Goal: Information Seeking & Learning: Check status

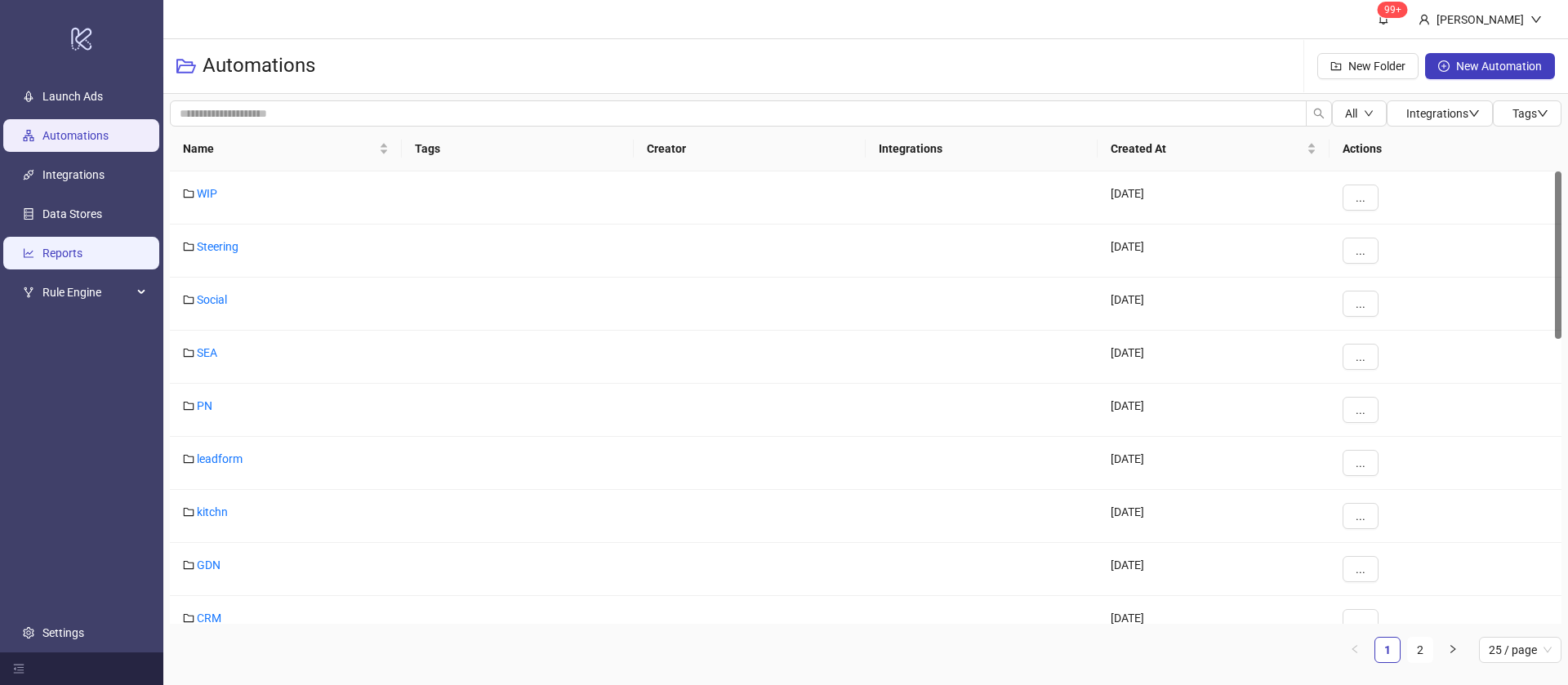
click at [80, 247] on link "Reports" at bounding box center [63, 253] width 40 height 13
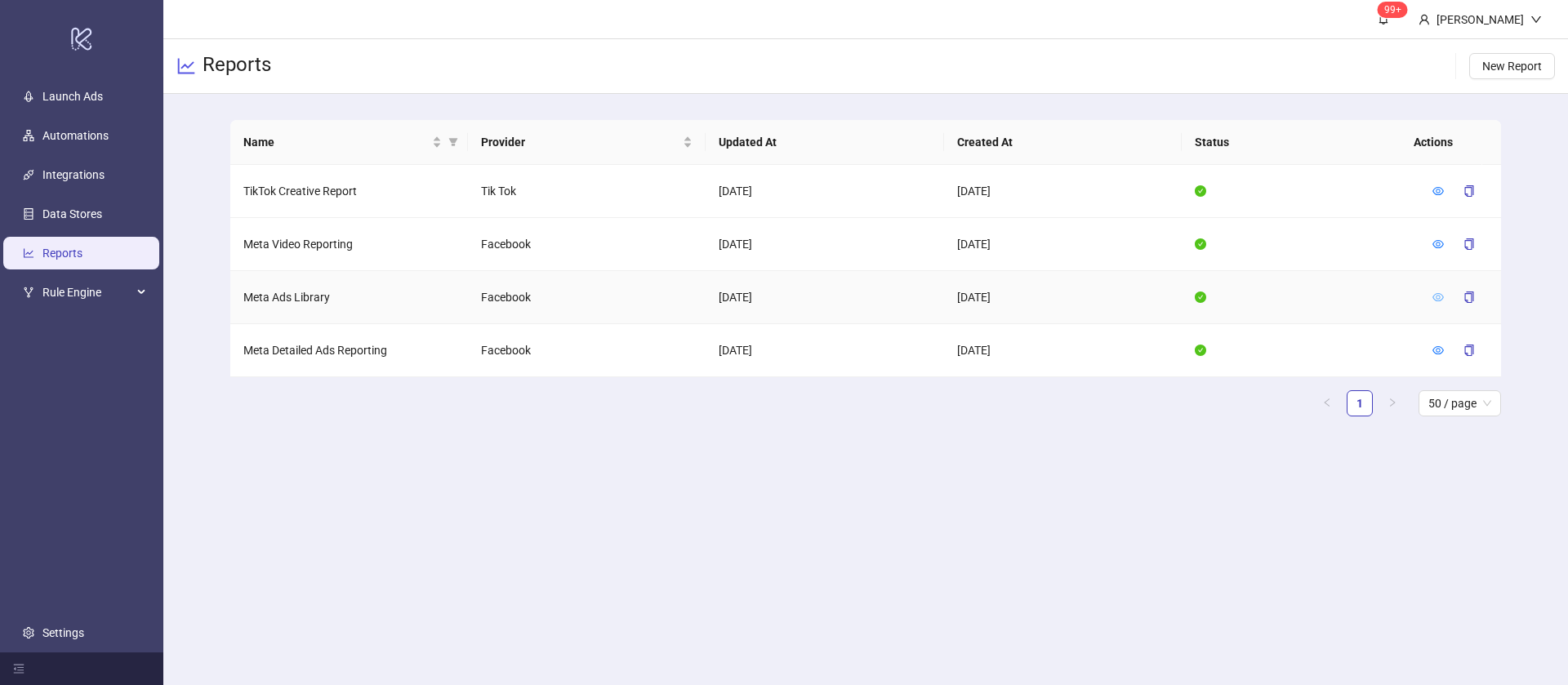
click at [1442, 291] on icon "eye" at bounding box center [1438, 297] width 11 height 11
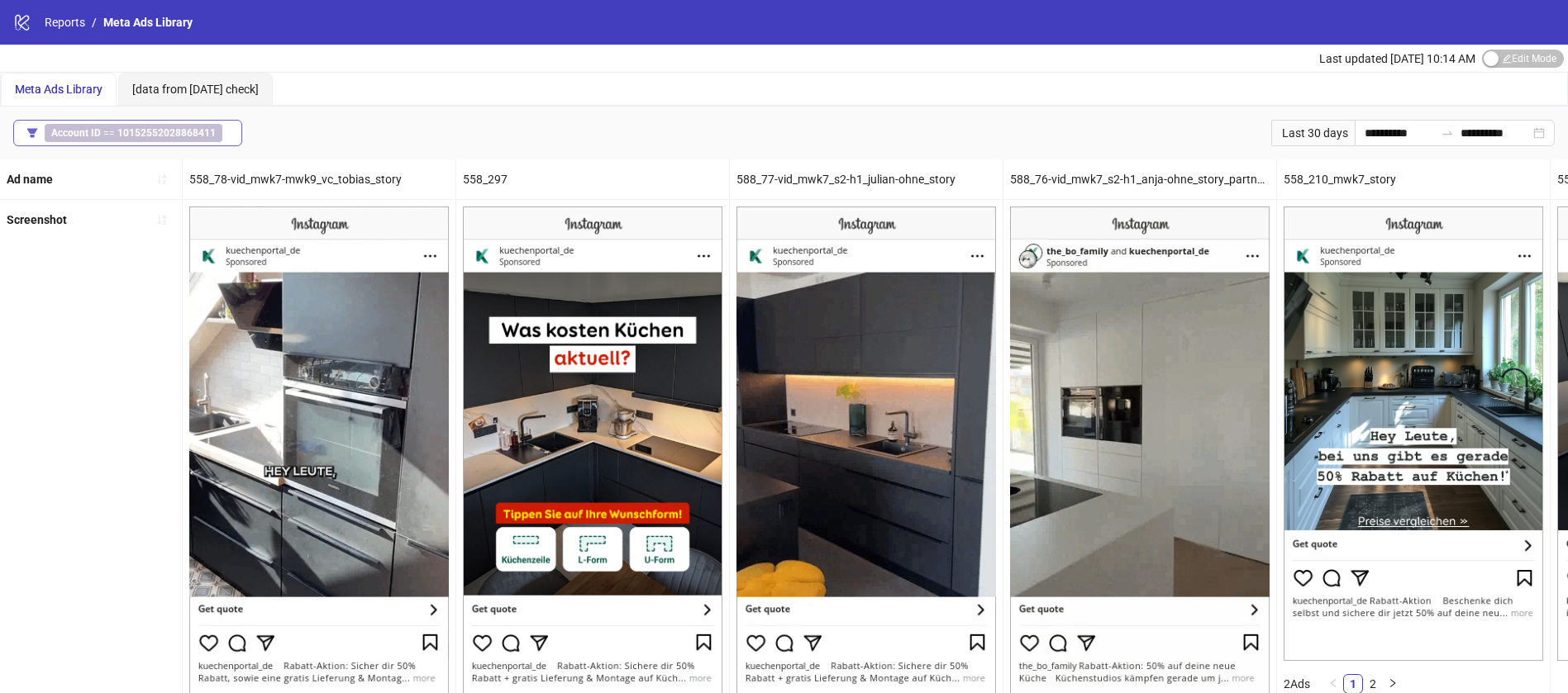
click at [143, 135] on b "10152552028868411" at bounding box center [166, 133] width 98 height 12
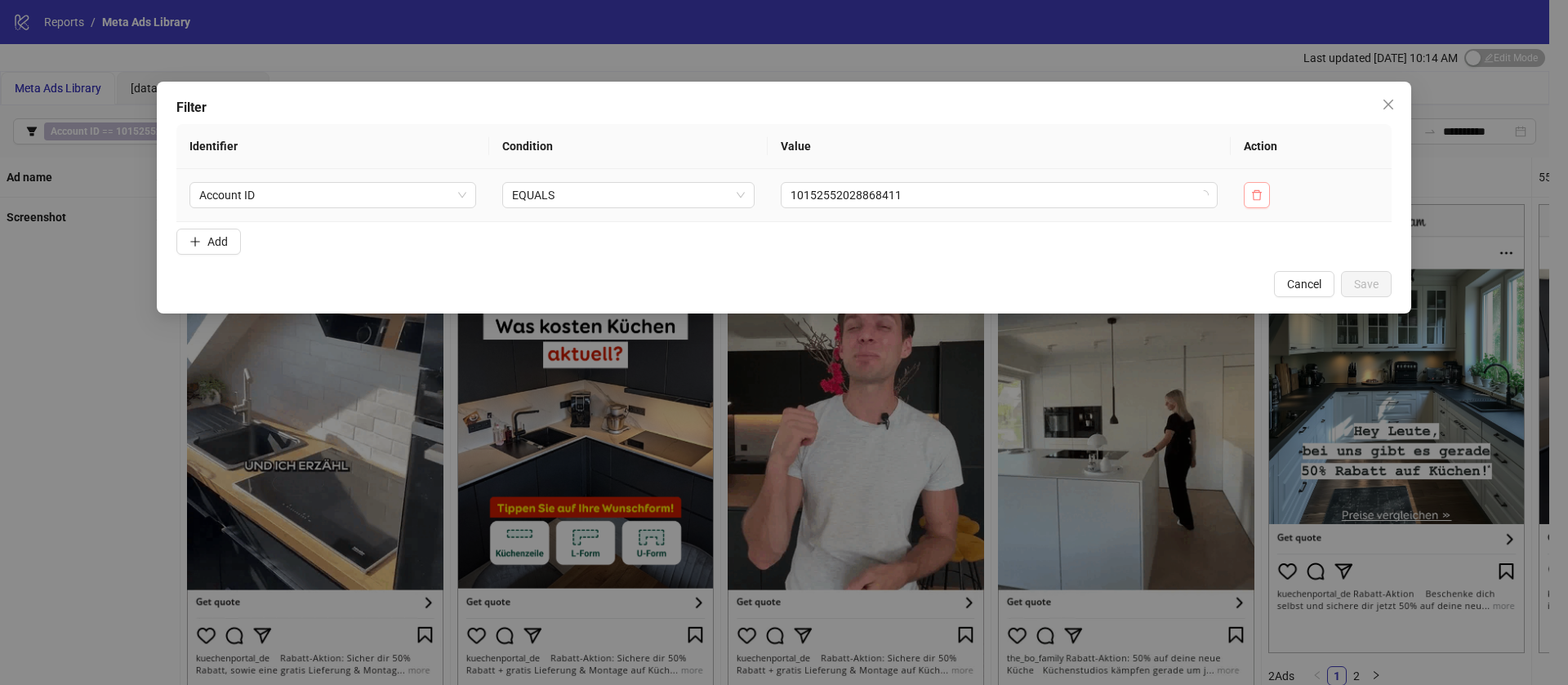
click at [1245, 192] on td at bounding box center [1311, 195] width 161 height 53
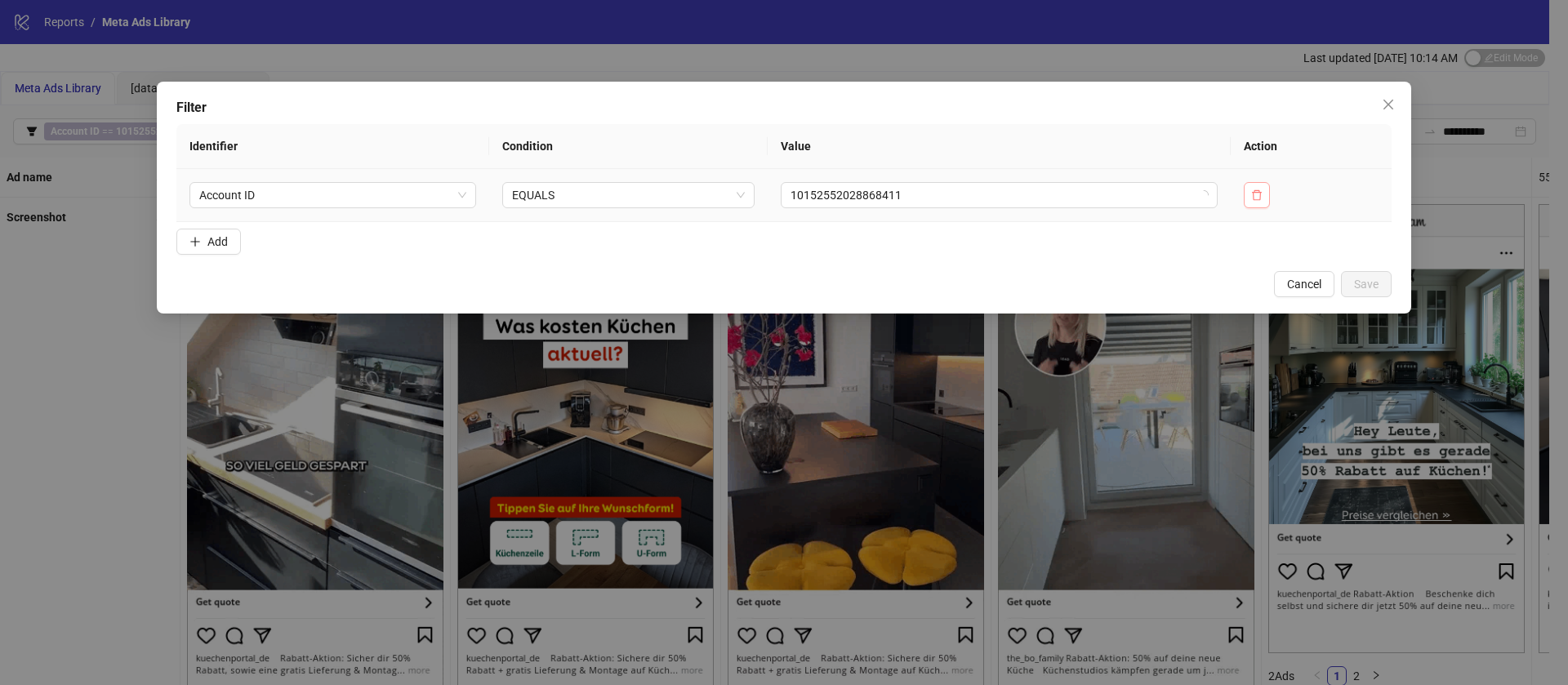
click at [1247, 192] on button "button" at bounding box center [1257, 195] width 26 height 26
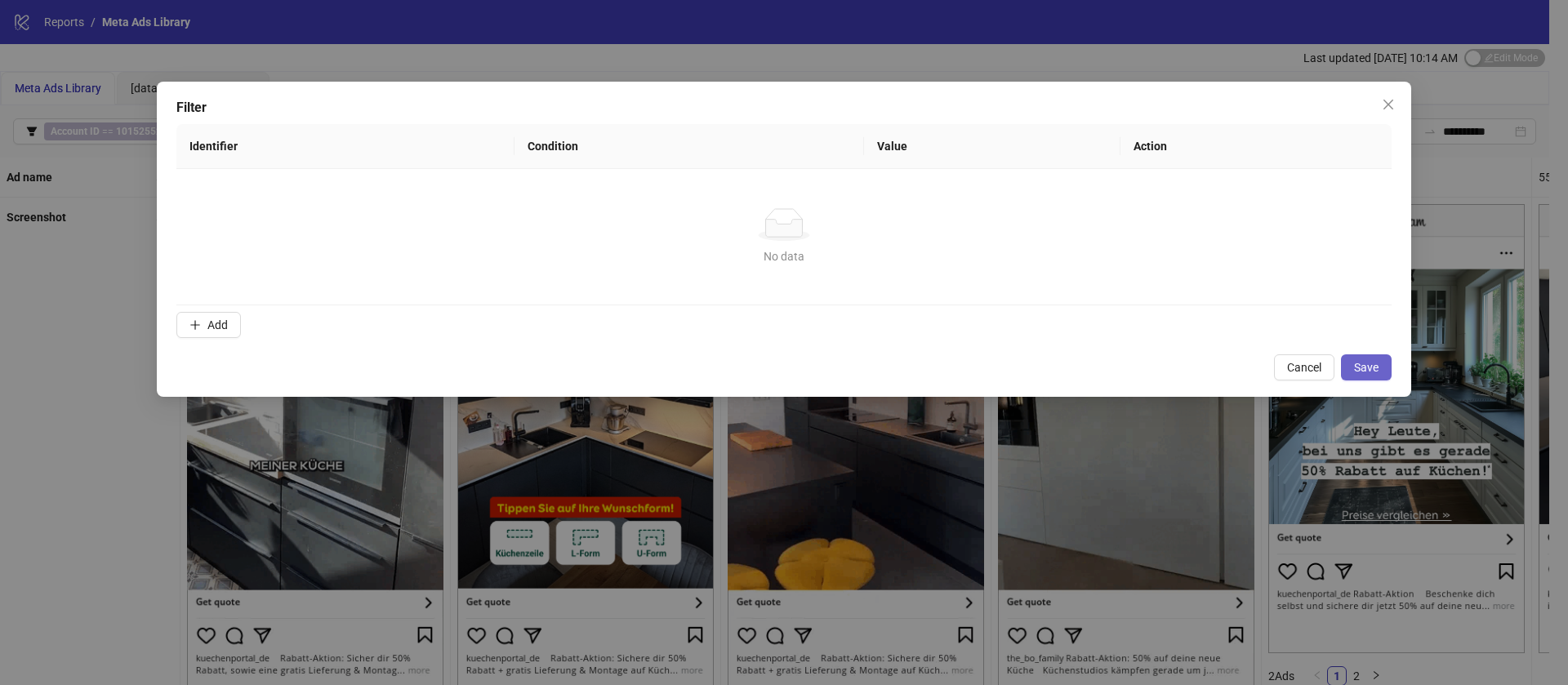
click at [1349, 366] on button "Save" at bounding box center [1366, 367] width 51 height 26
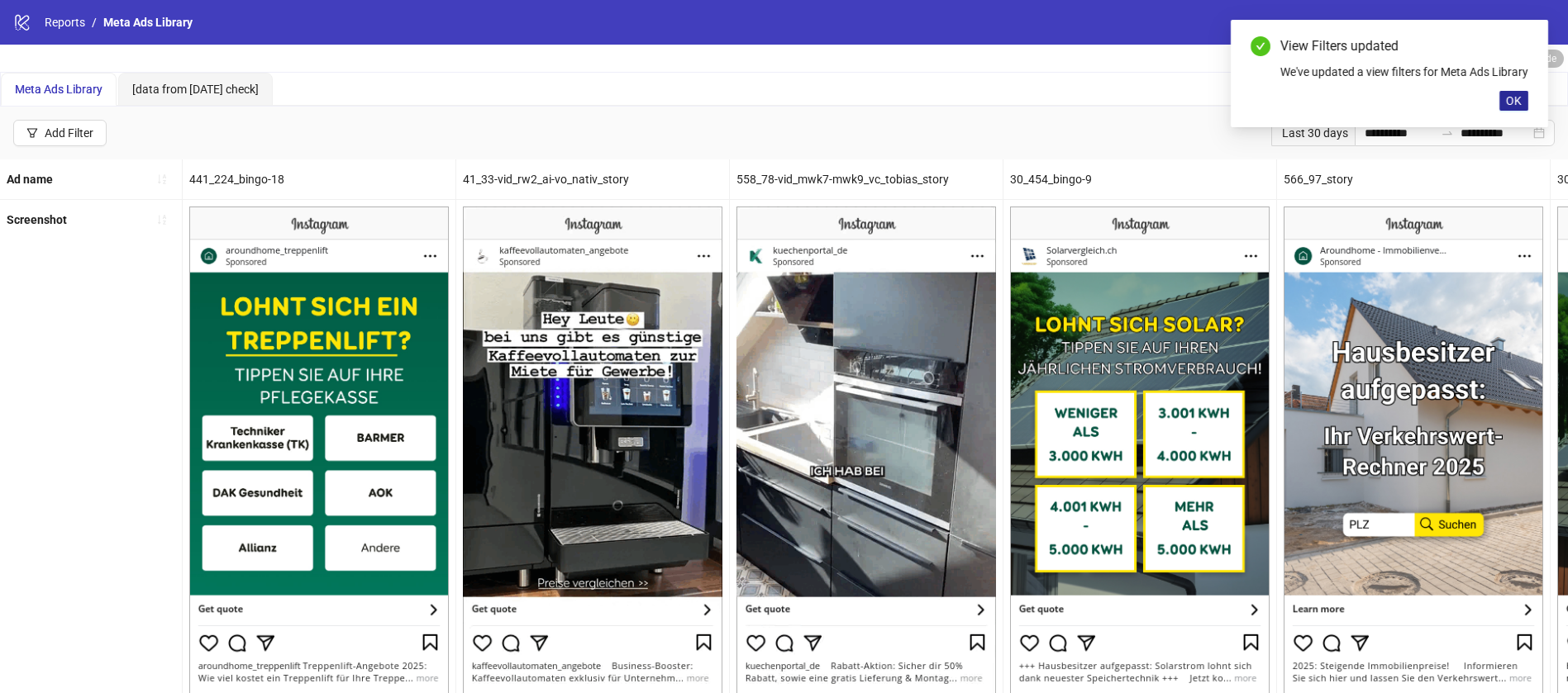
click at [1510, 107] on span "OK" at bounding box center [1514, 100] width 16 height 13
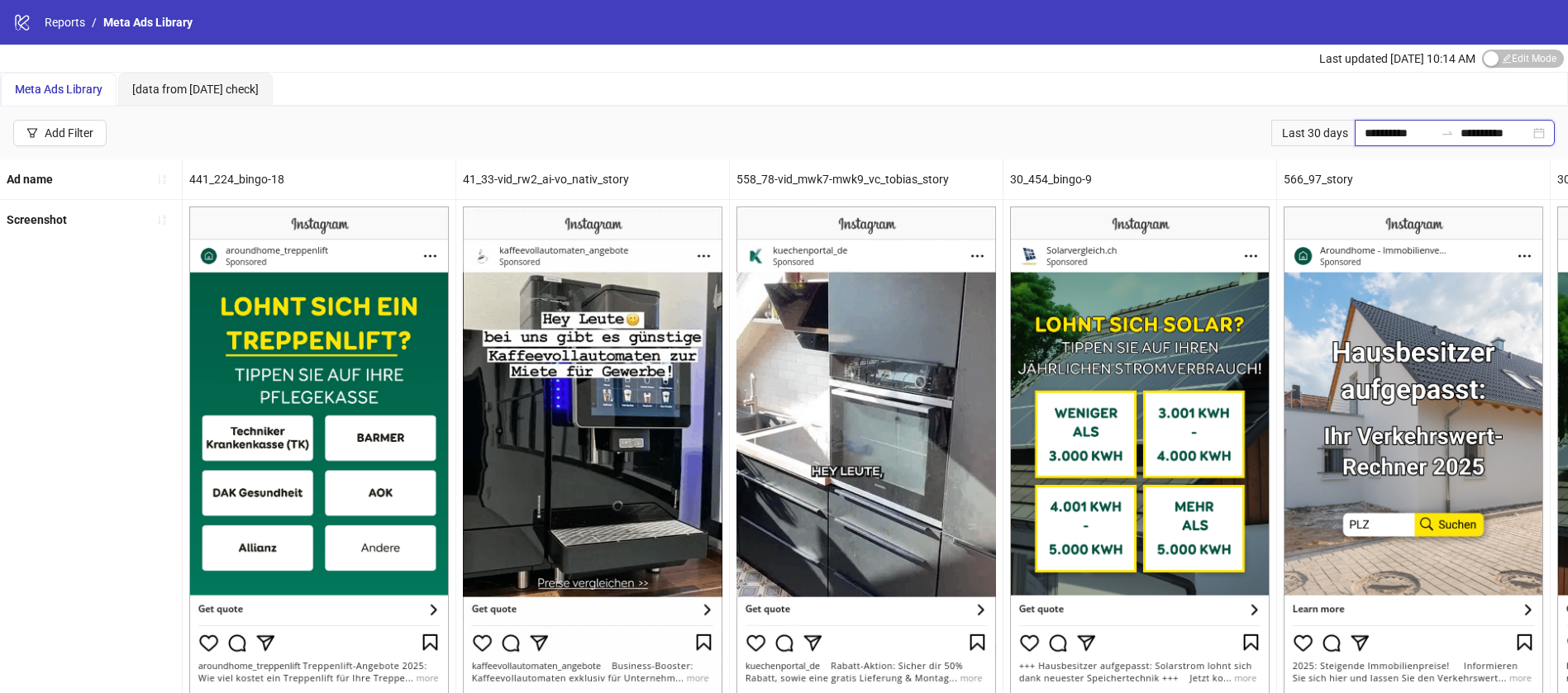
click at [1364, 136] on input "**********" at bounding box center [1399, 133] width 69 height 19
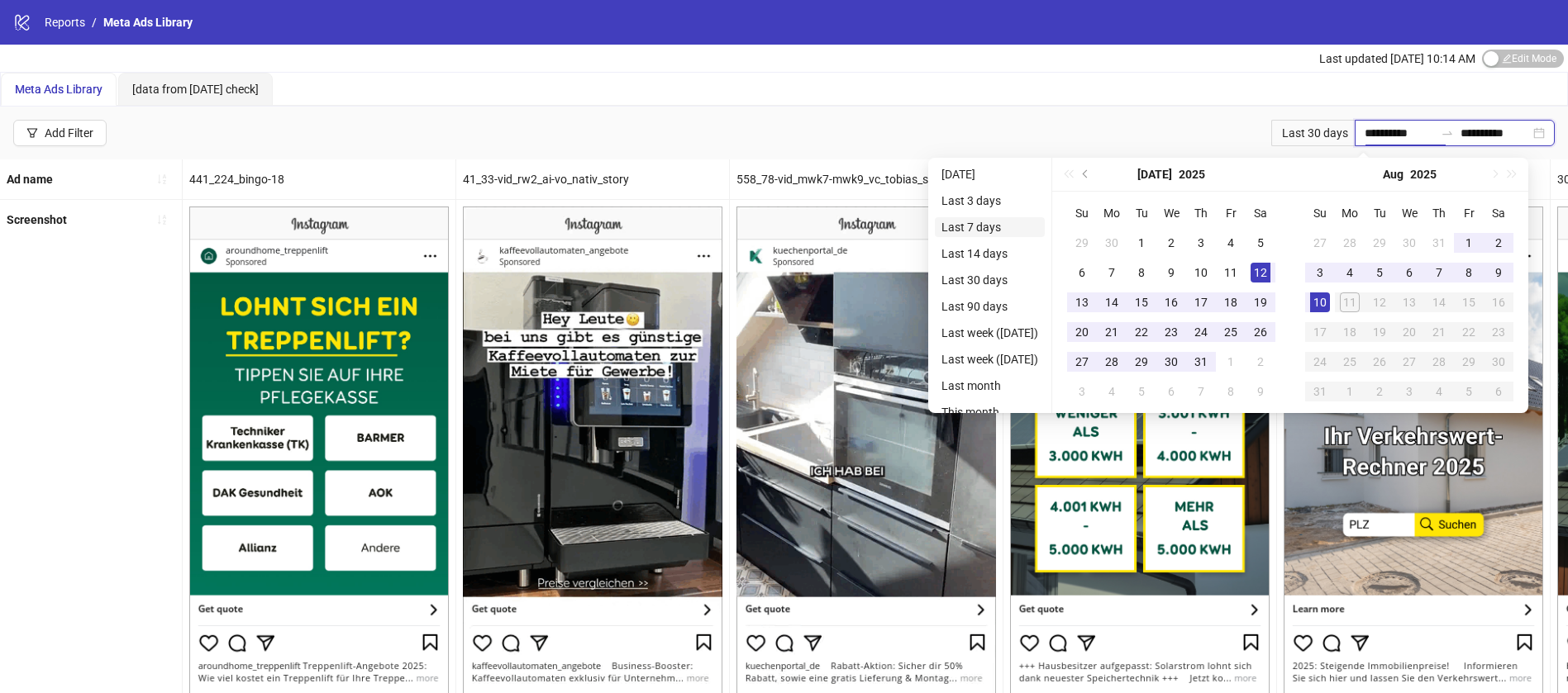
type input "**********"
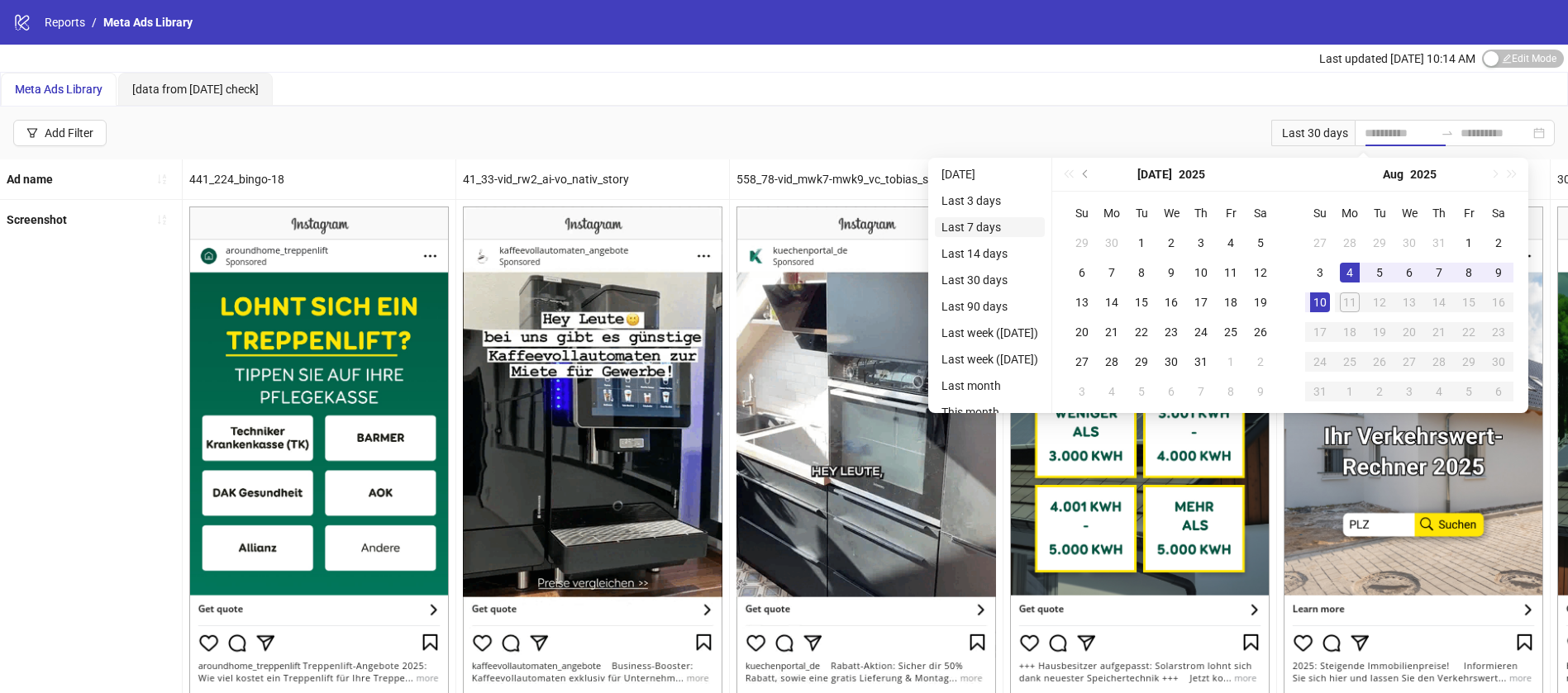
click at [982, 227] on li "Last 7 days" at bounding box center [990, 227] width 110 height 19
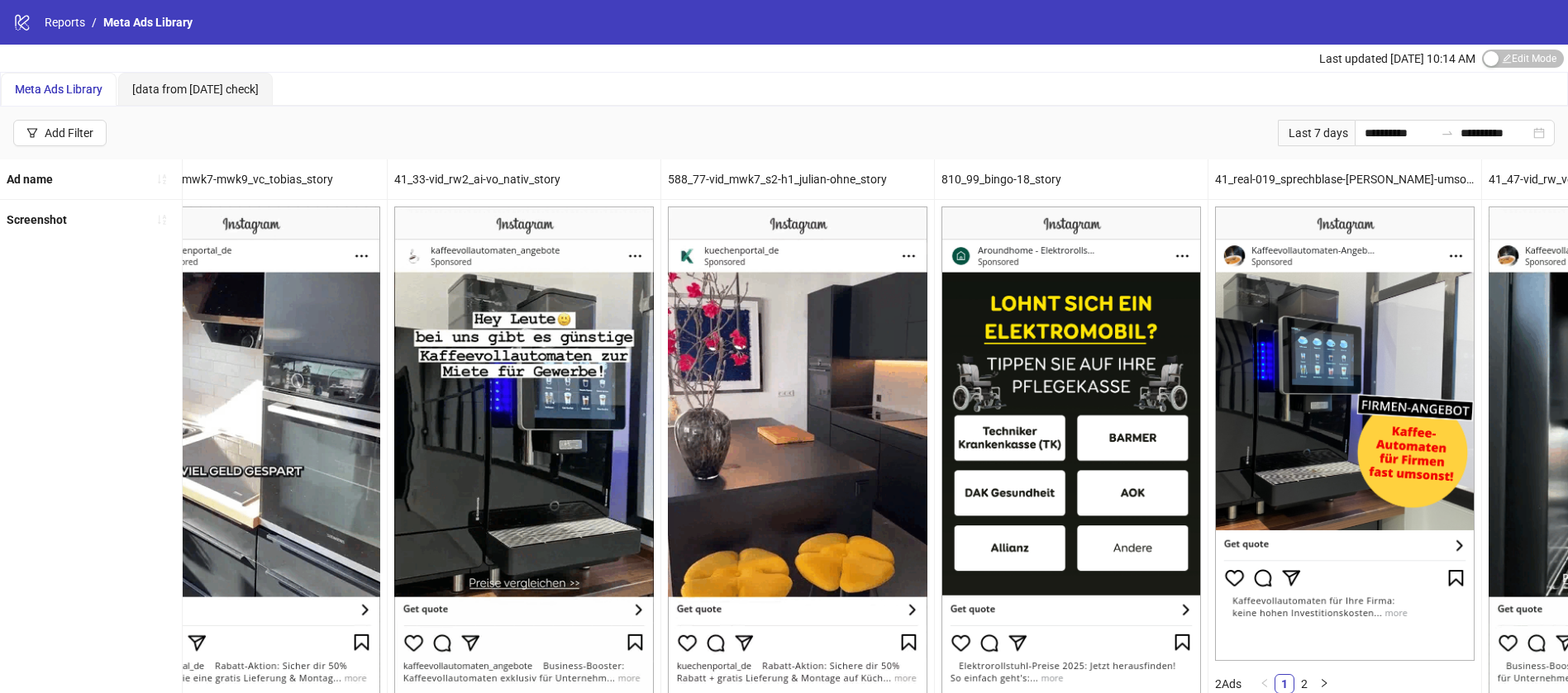
scroll to position [0, 923]
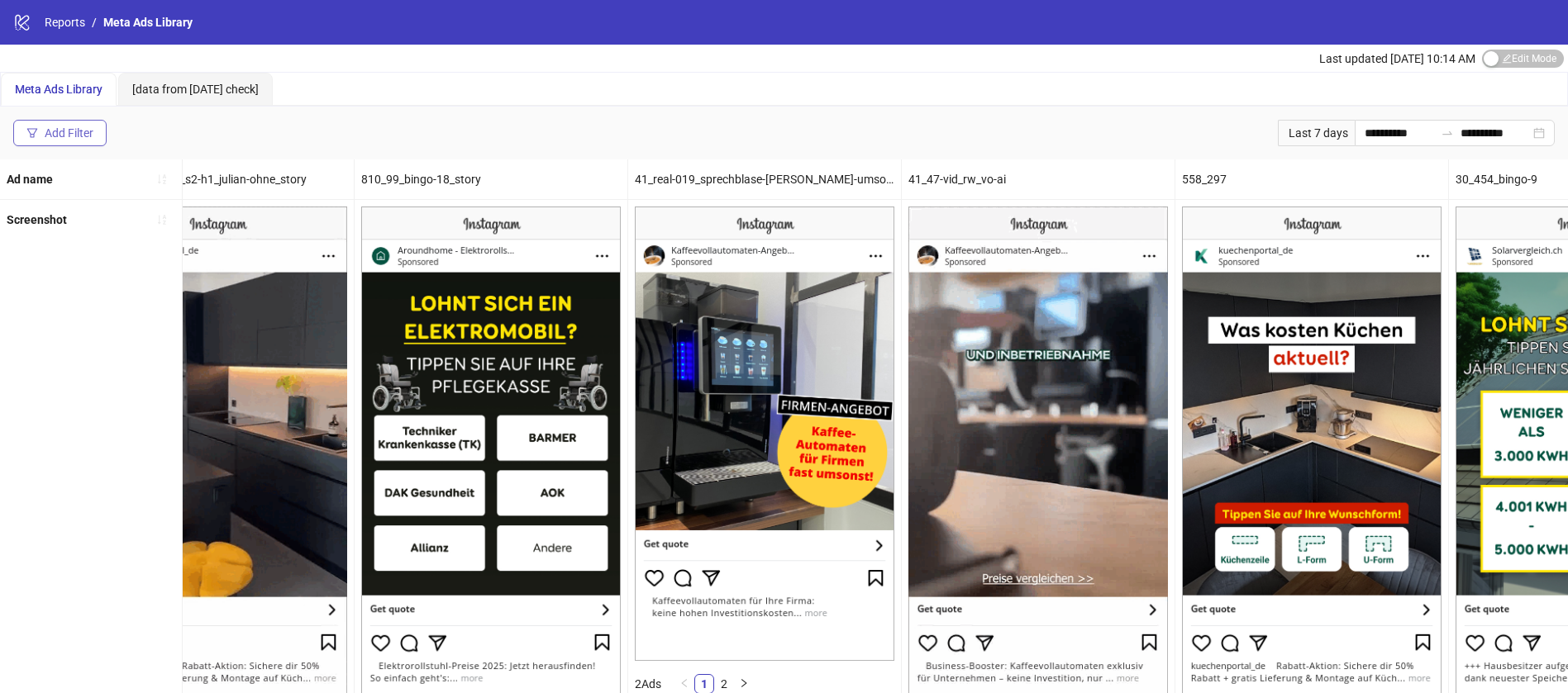
click at [89, 136] on div "Add Filter" at bounding box center [68, 133] width 49 height 13
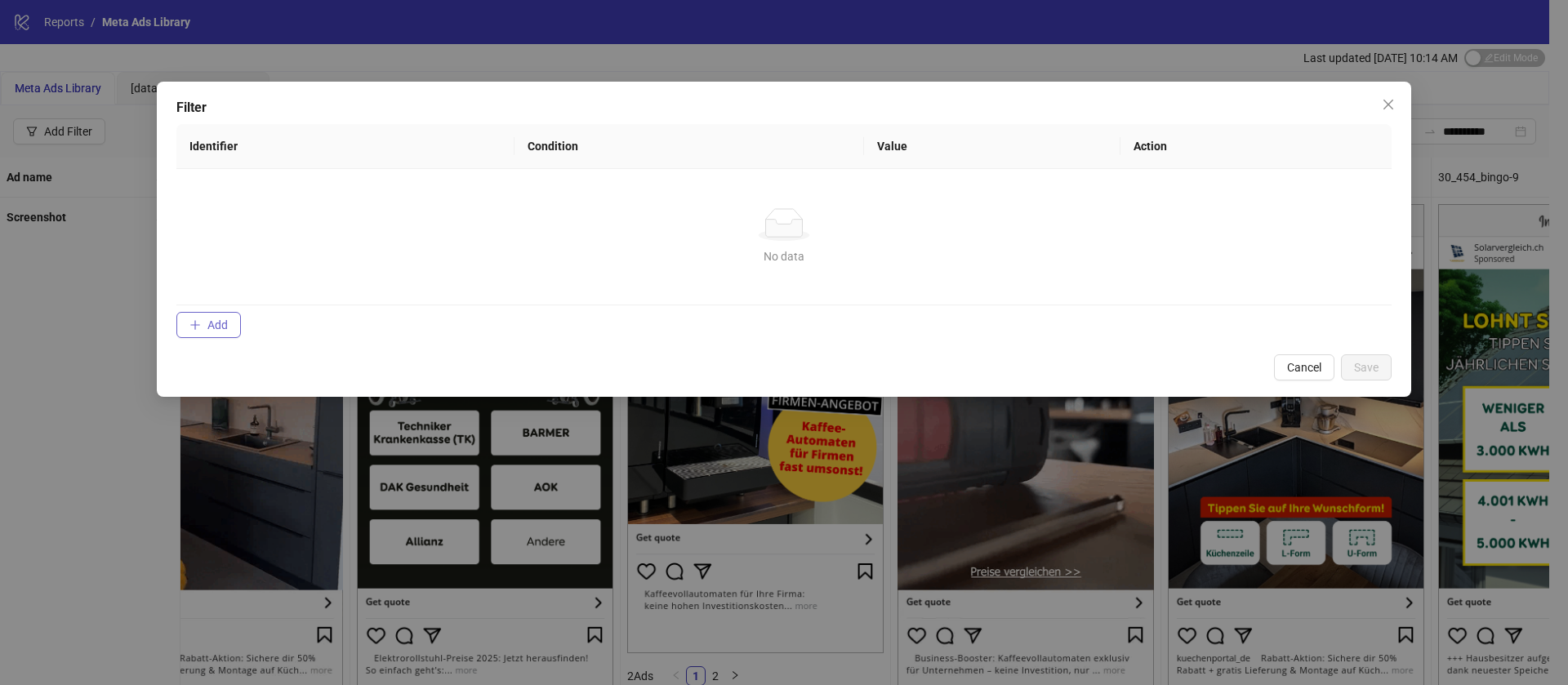
click at [196, 326] on icon "plus" at bounding box center [195, 325] width 11 height 11
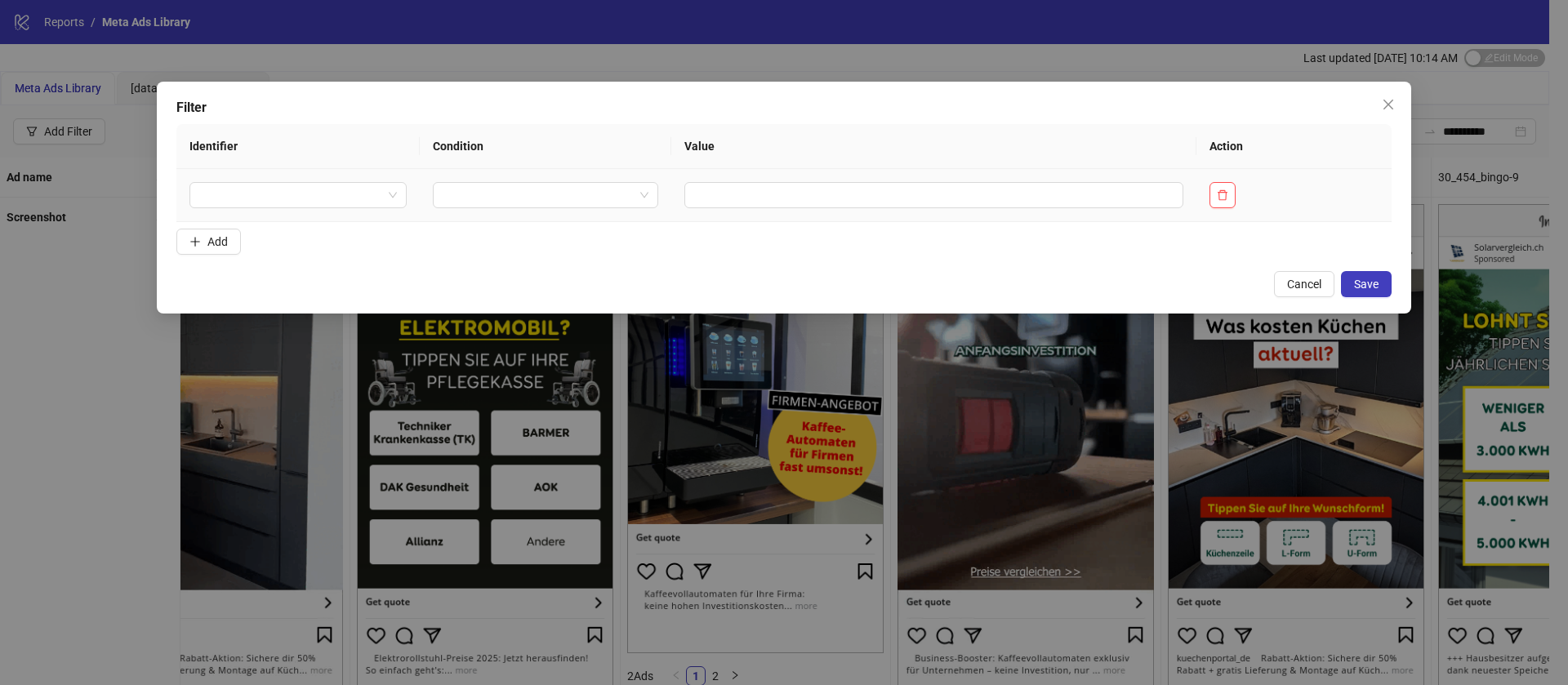
click at [330, 178] on td at bounding box center [298, 195] width 243 height 53
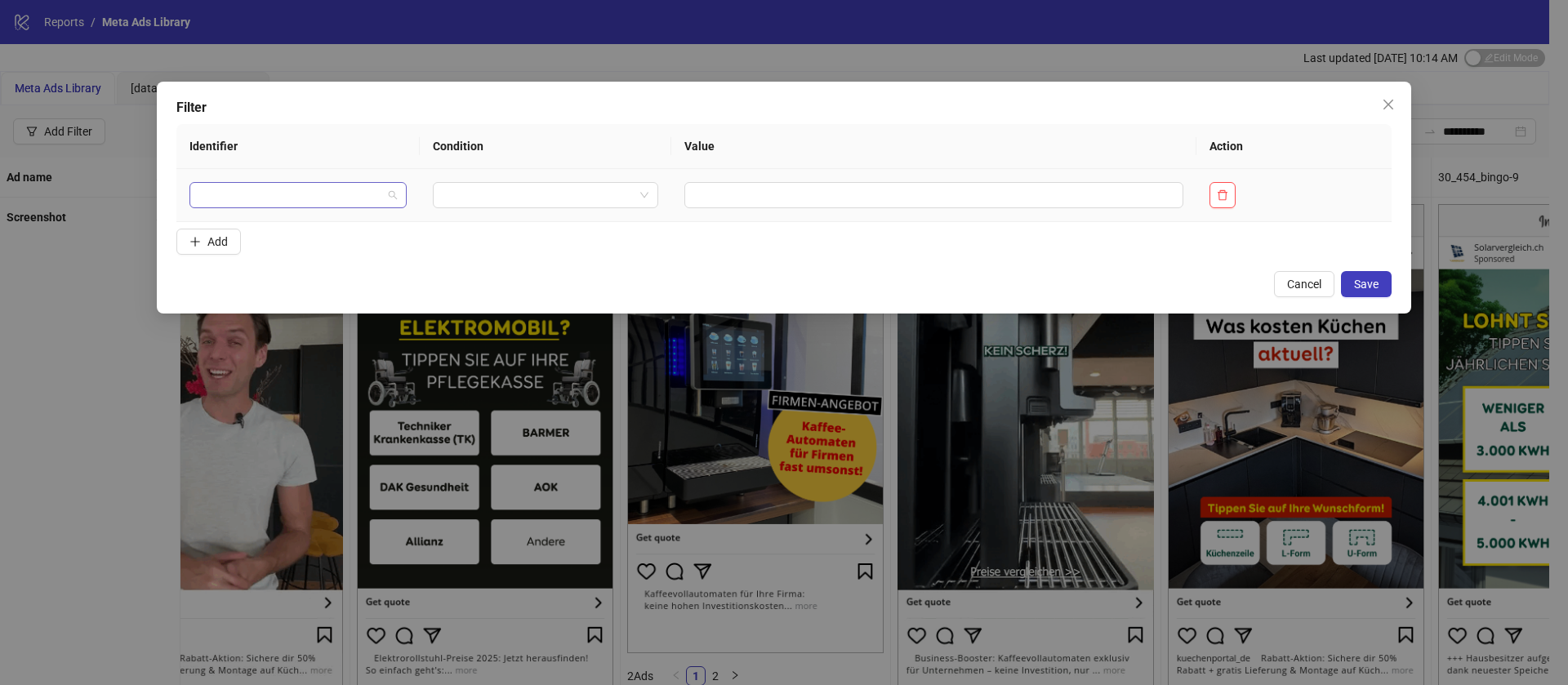
click at [327, 188] on input "search" at bounding box center [290, 195] width 183 height 24
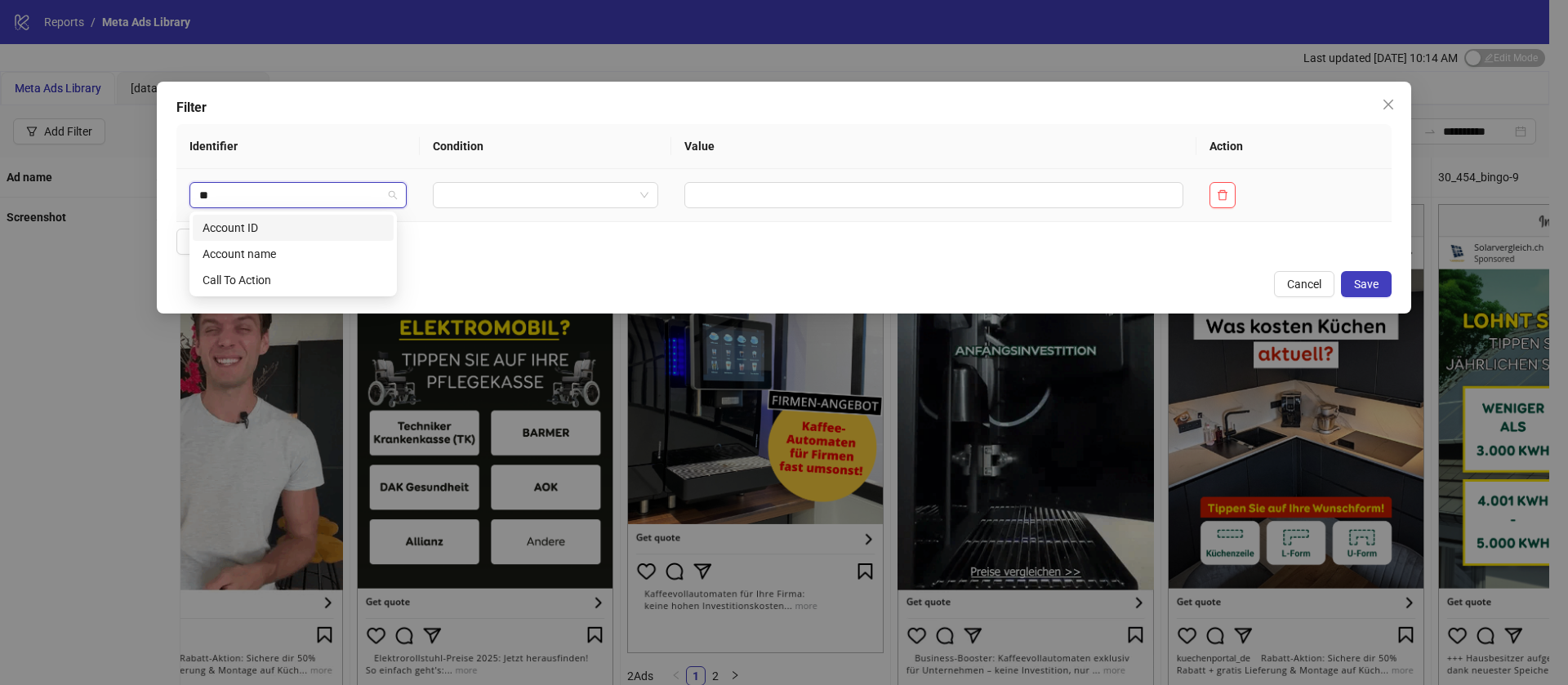
type input "***"
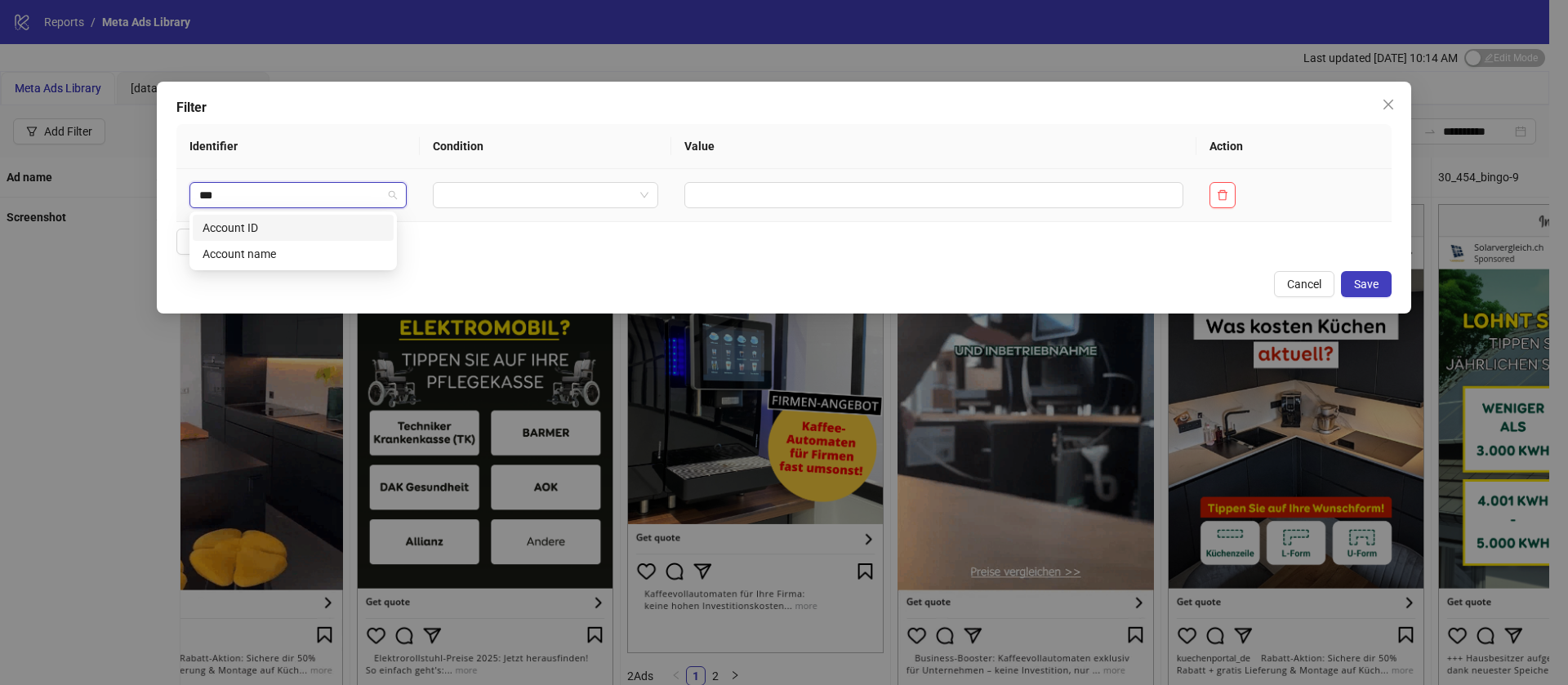
click at [307, 222] on div "Account ID" at bounding box center [293, 227] width 181 height 18
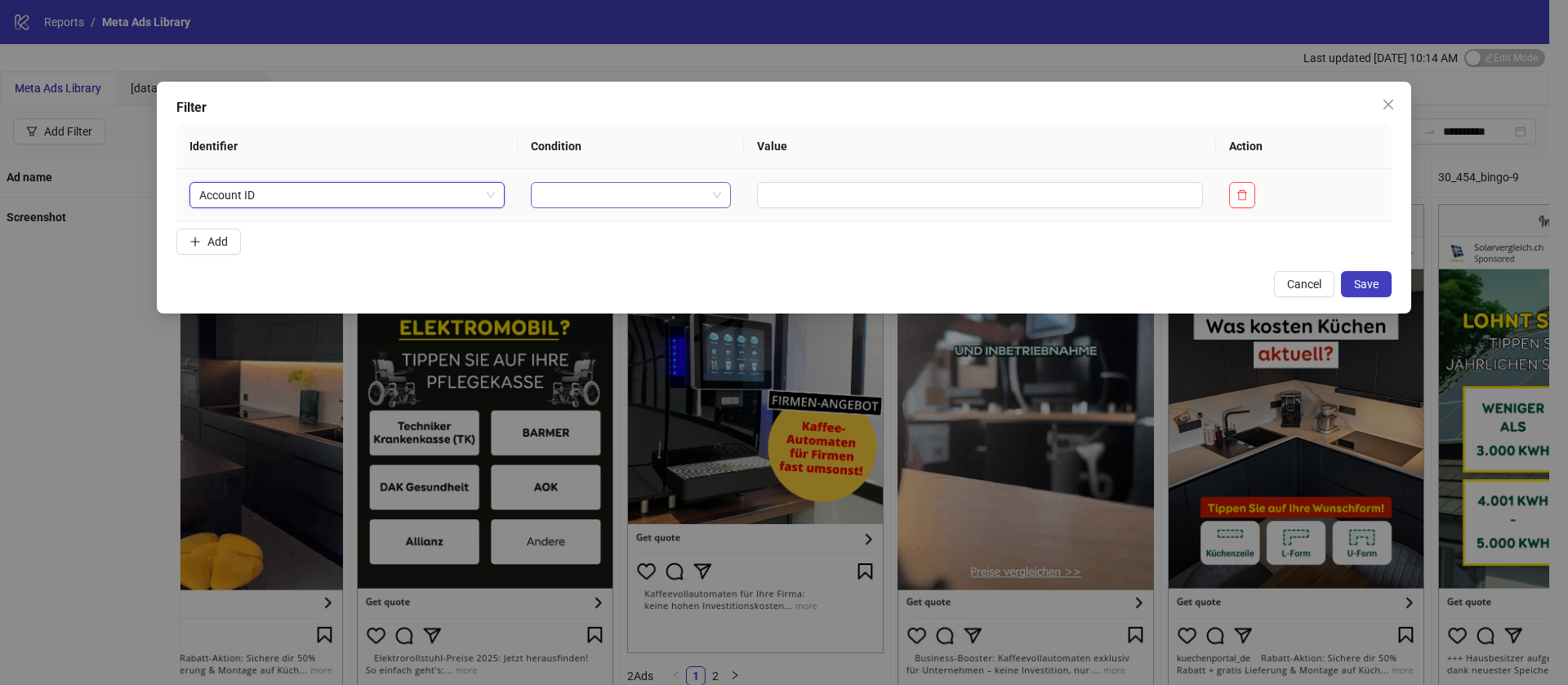
click at [644, 192] on input "search" at bounding box center [624, 195] width 166 height 24
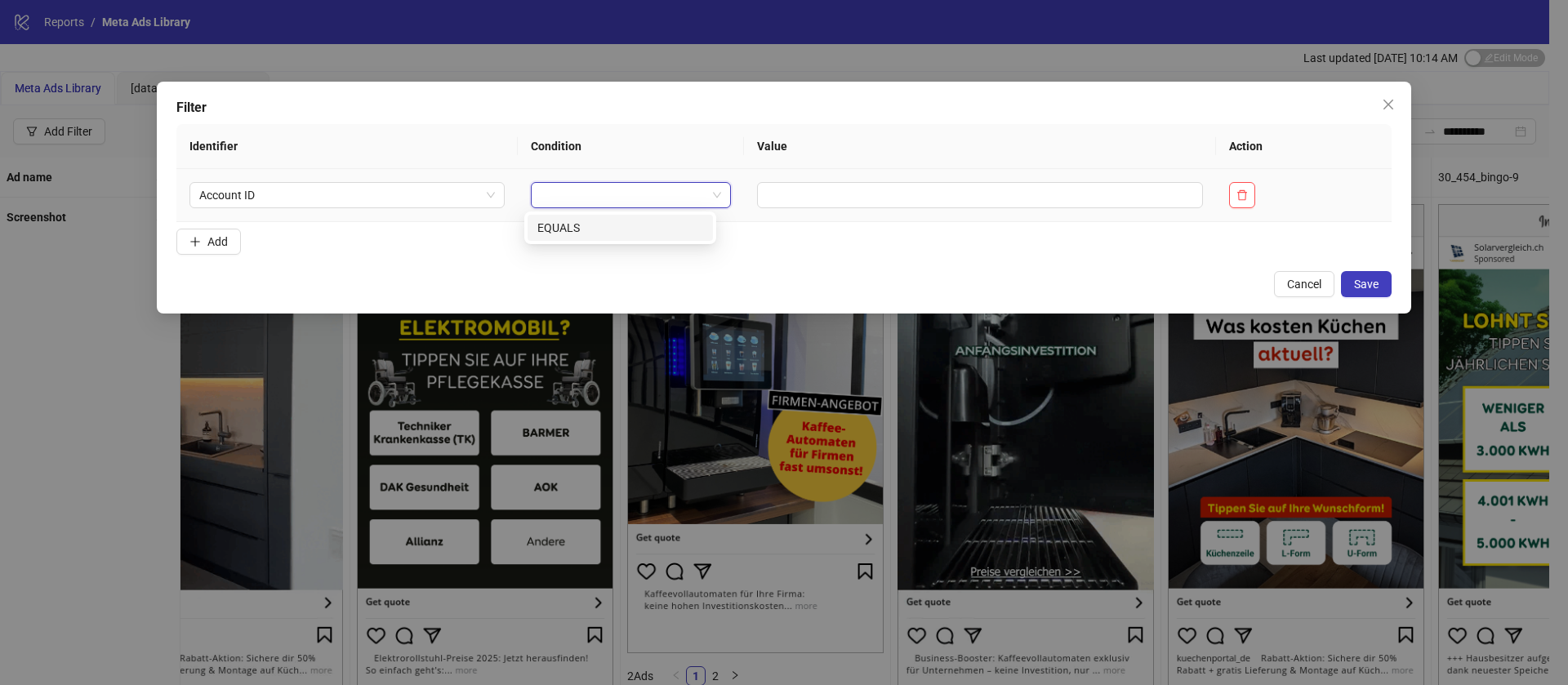
click at [614, 227] on div "EQUALS" at bounding box center [620, 227] width 166 height 18
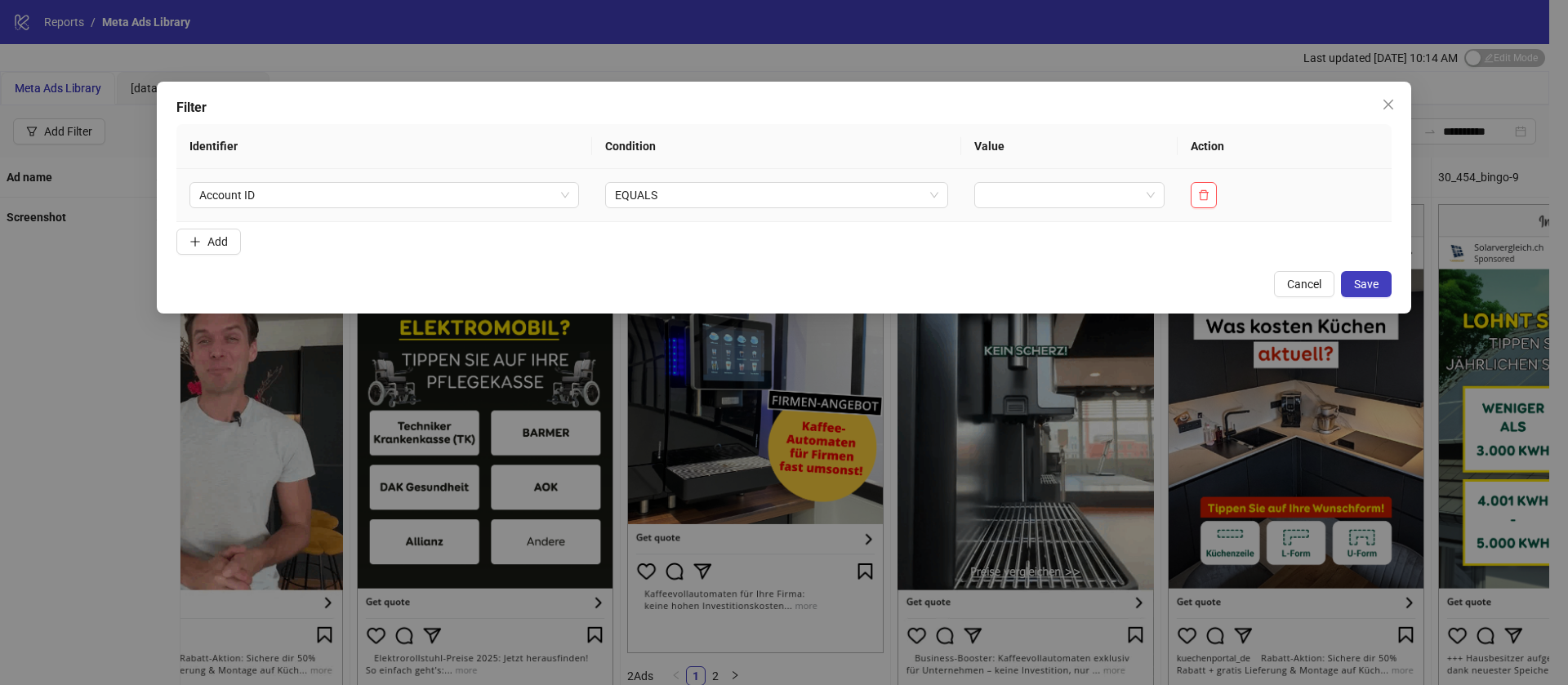
click at [1053, 213] on td at bounding box center [1069, 195] width 216 height 53
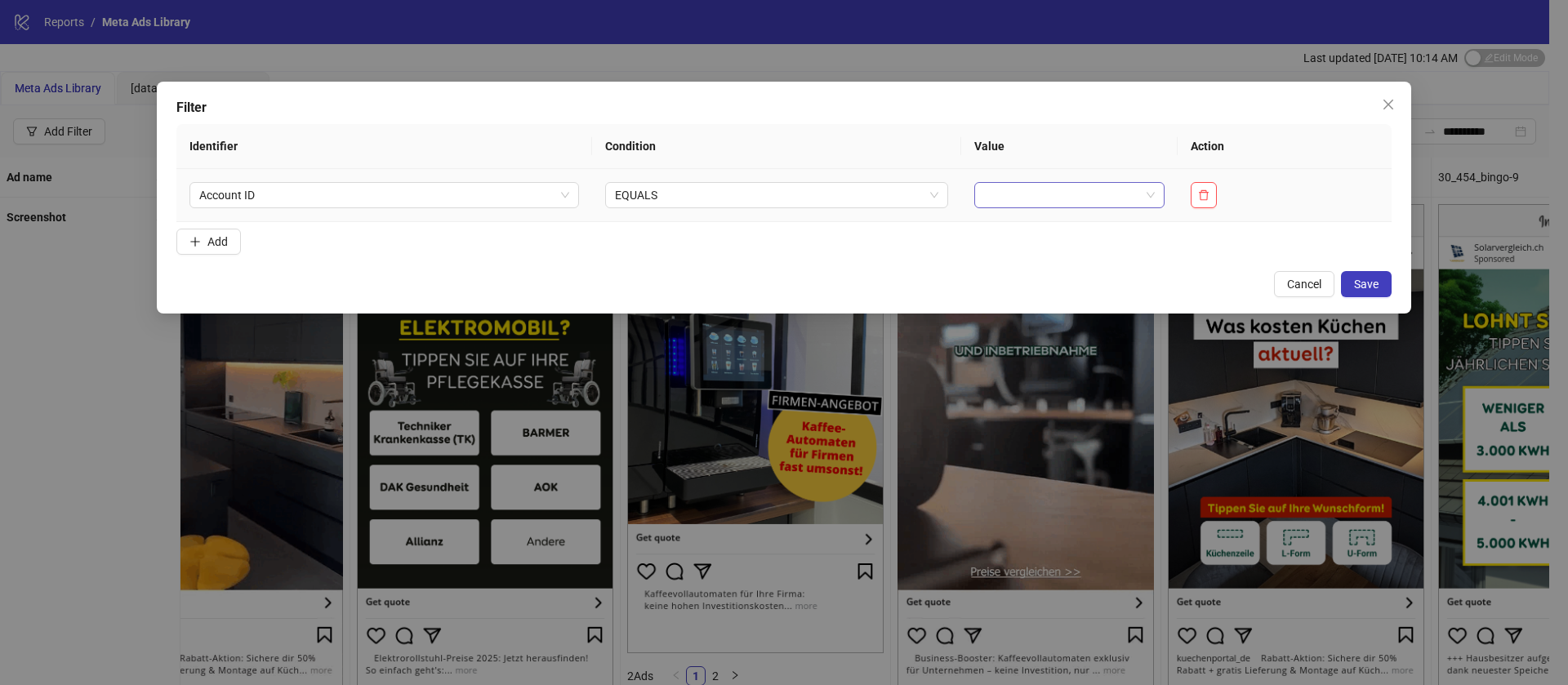
click at [1056, 206] on input "search" at bounding box center [1062, 195] width 156 height 24
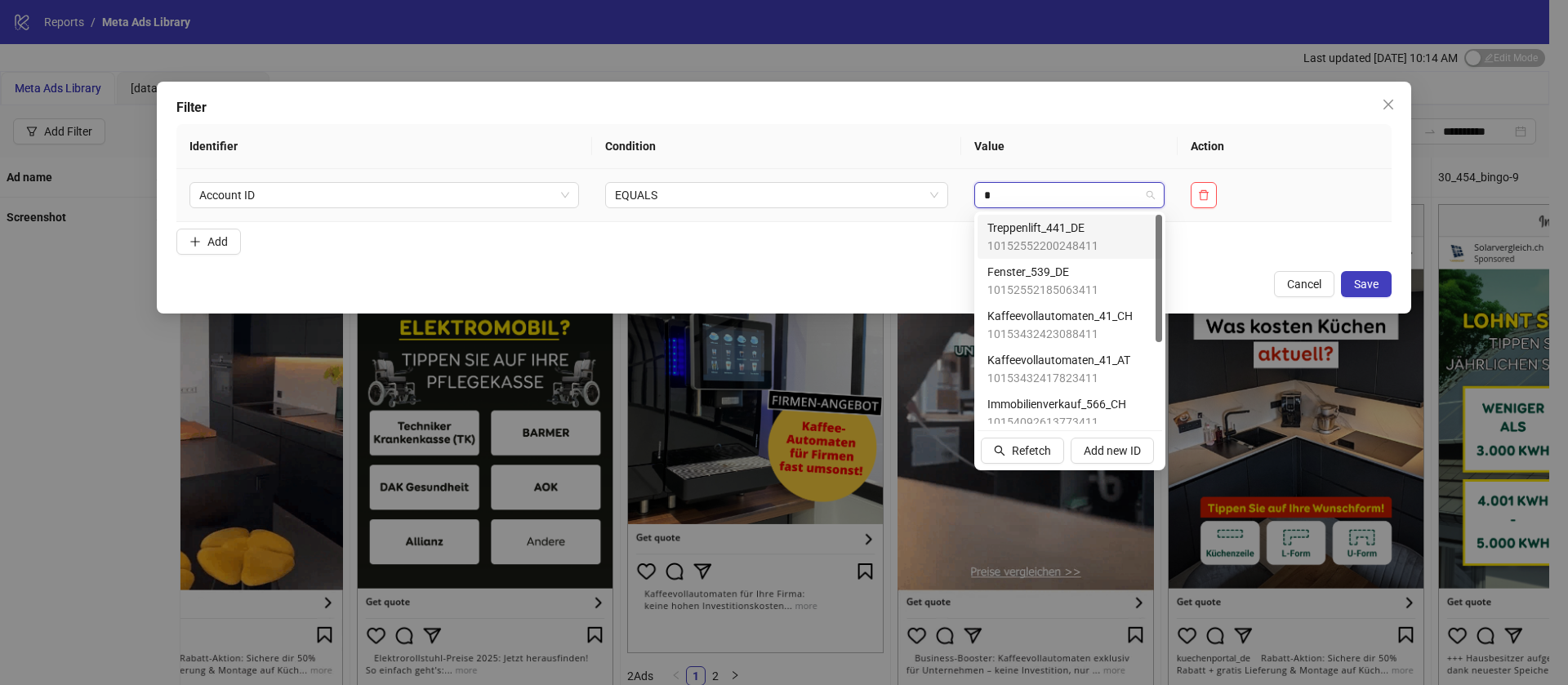
type input "**"
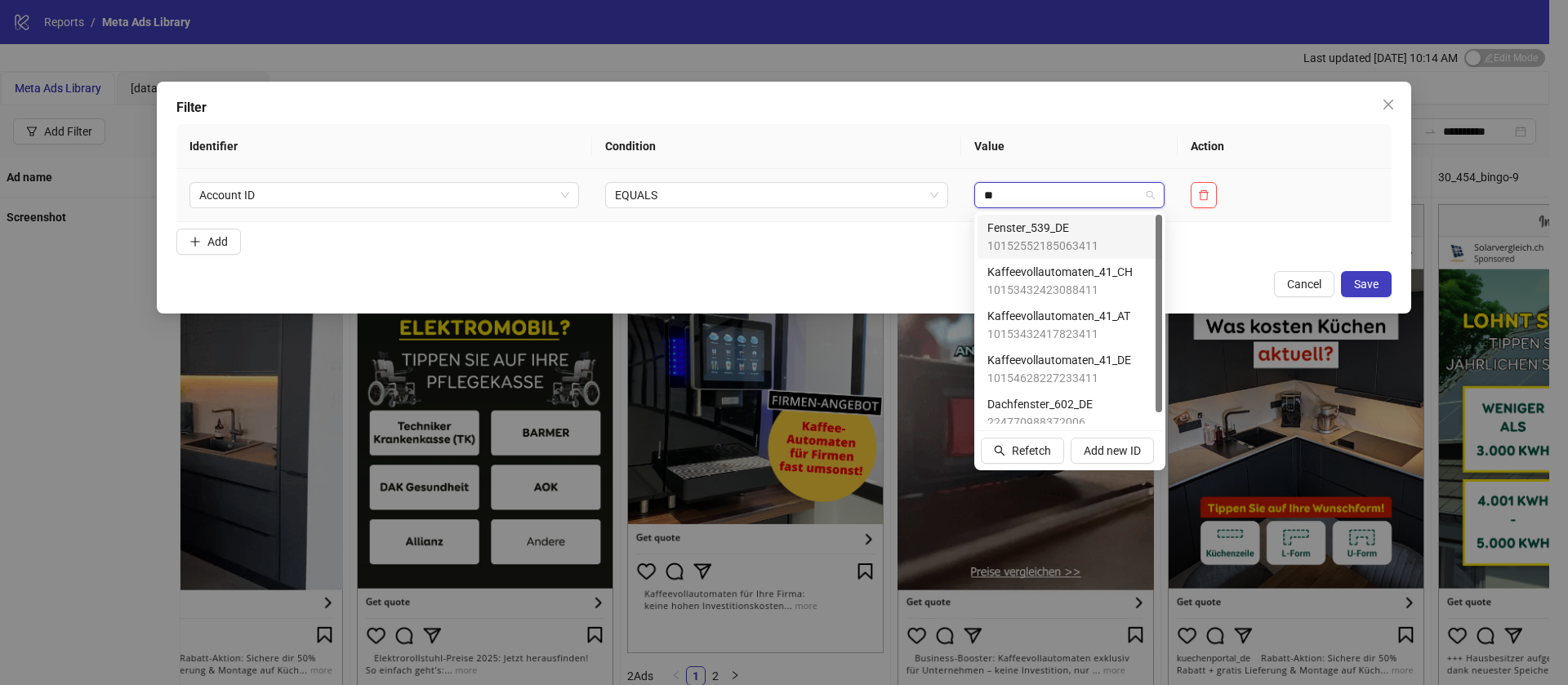
click at [1043, 221] on span "Fenster_539_DE" at bounding box center [1042, 227] width 111 height 18
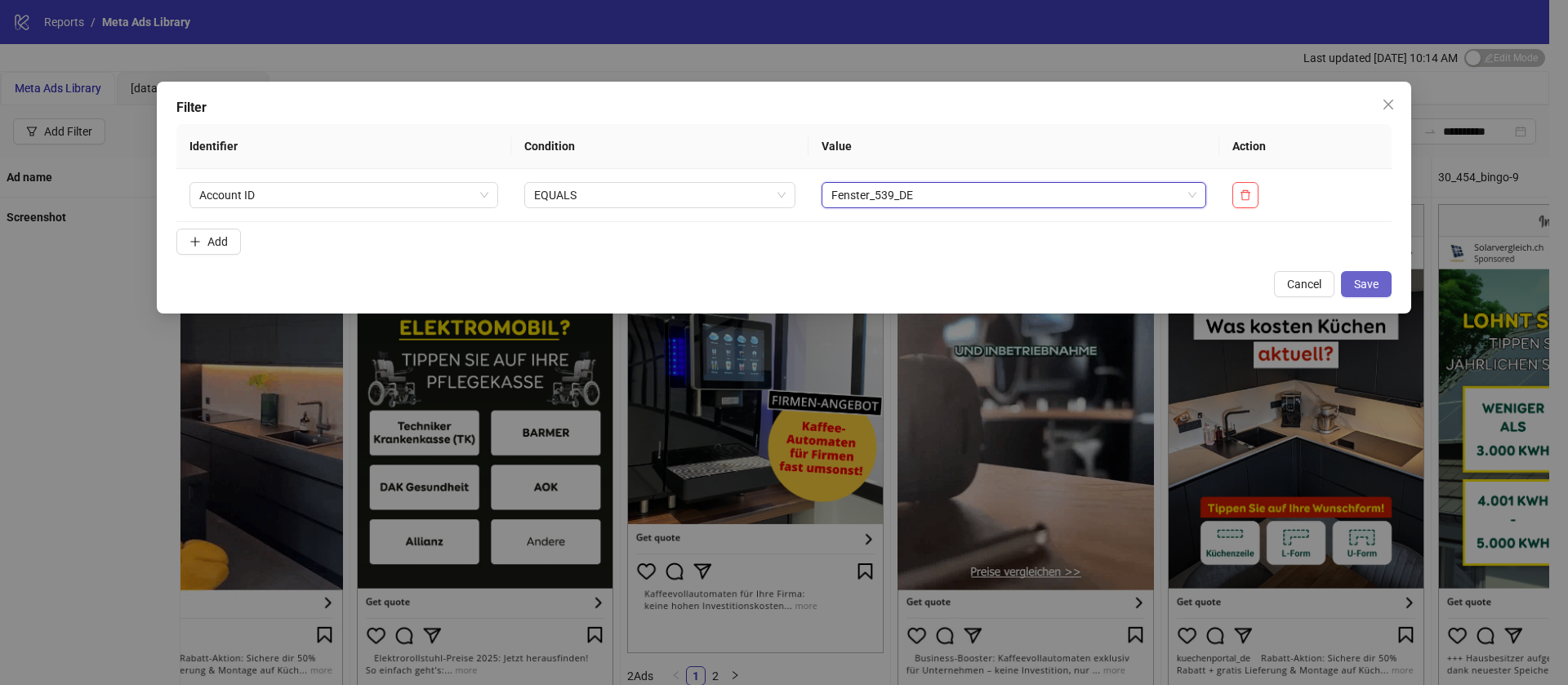
click at [1380, 280] on button "Save" at bounding box center [1366, 284] width 51 height 26
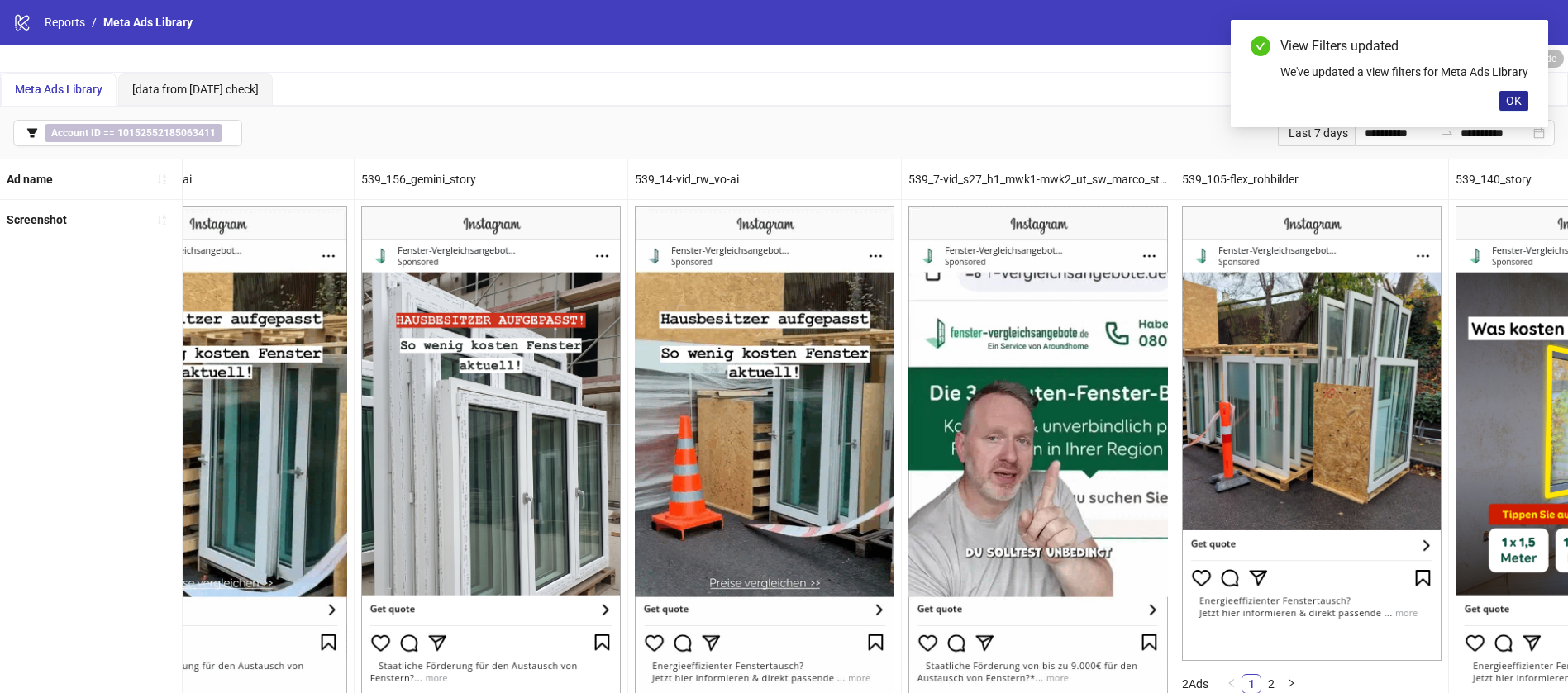
click at [1515, 107] on span "OK" at bounding box center [1514, 100] width 16 height 13
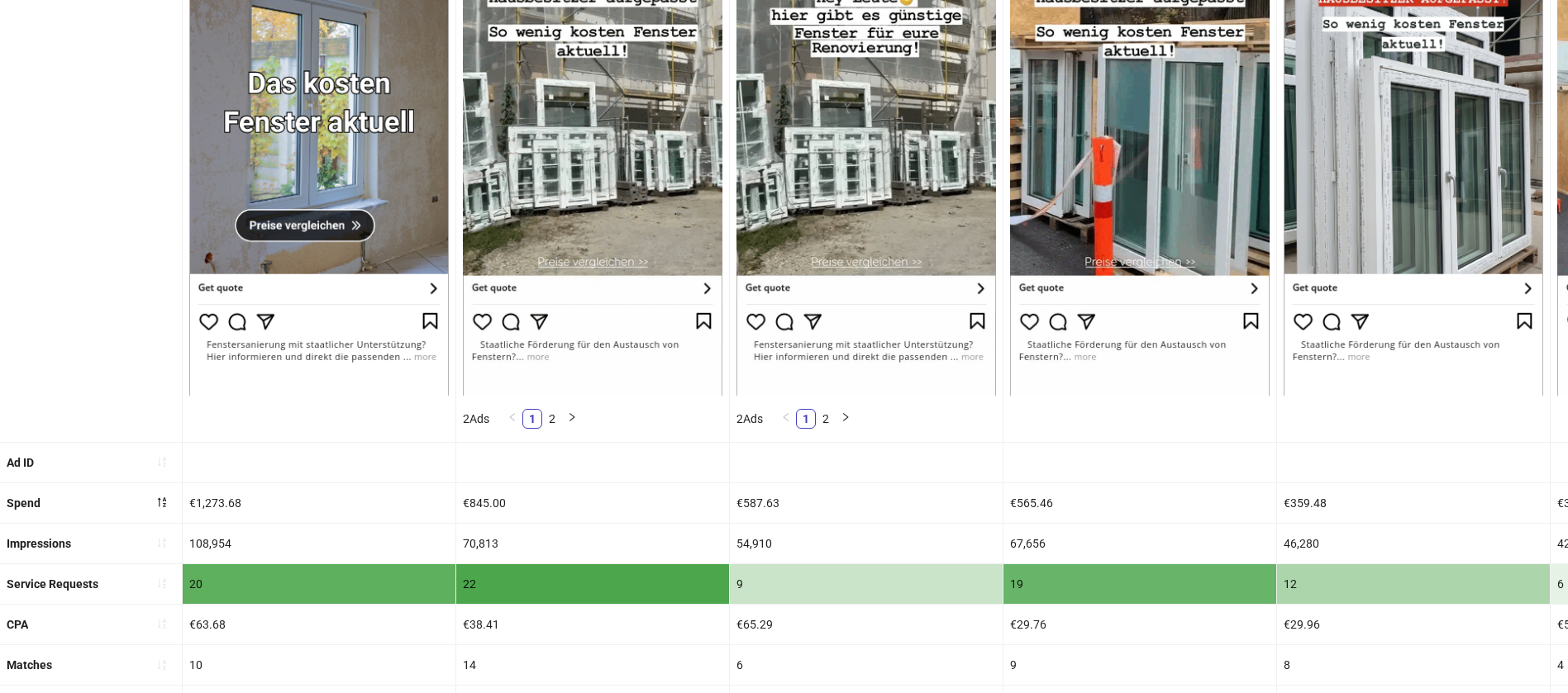
scroll to position [496, 0]
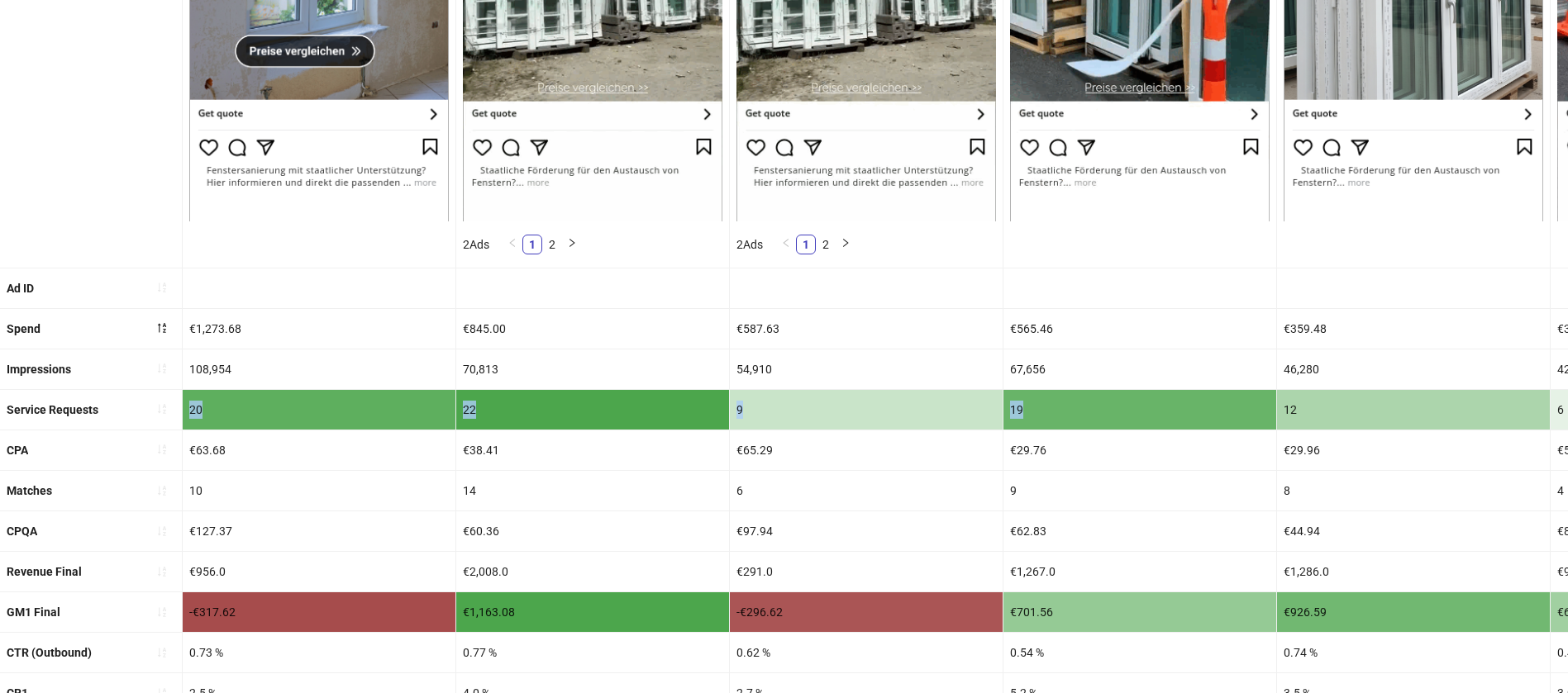
drag, startPoint x: 1092, startPoint y: 397, endPoint x: 192, endPoint y: 404, distance: 900.0
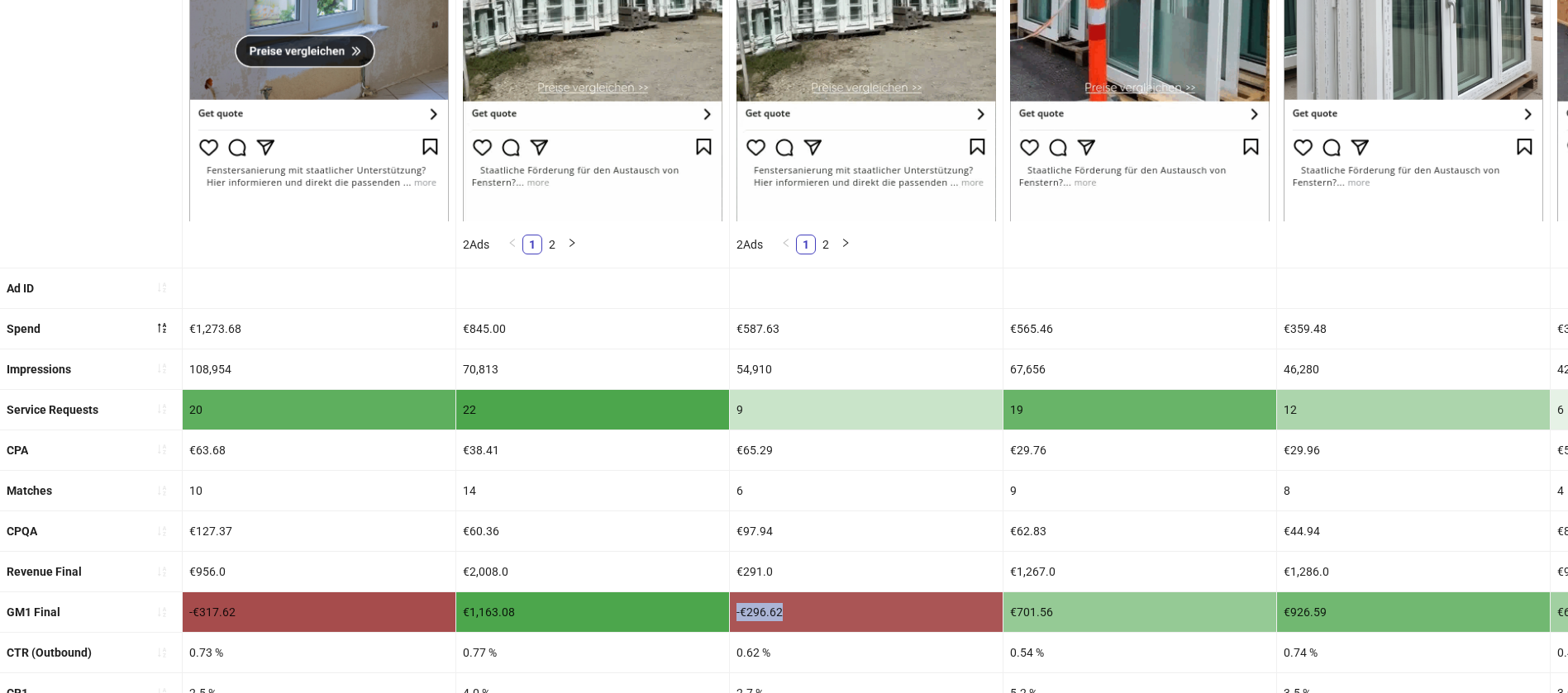
drag, startPoint x: 800, startPoint y: 615, endPoint x: 637, endPoint y: 616, distance: 163.0
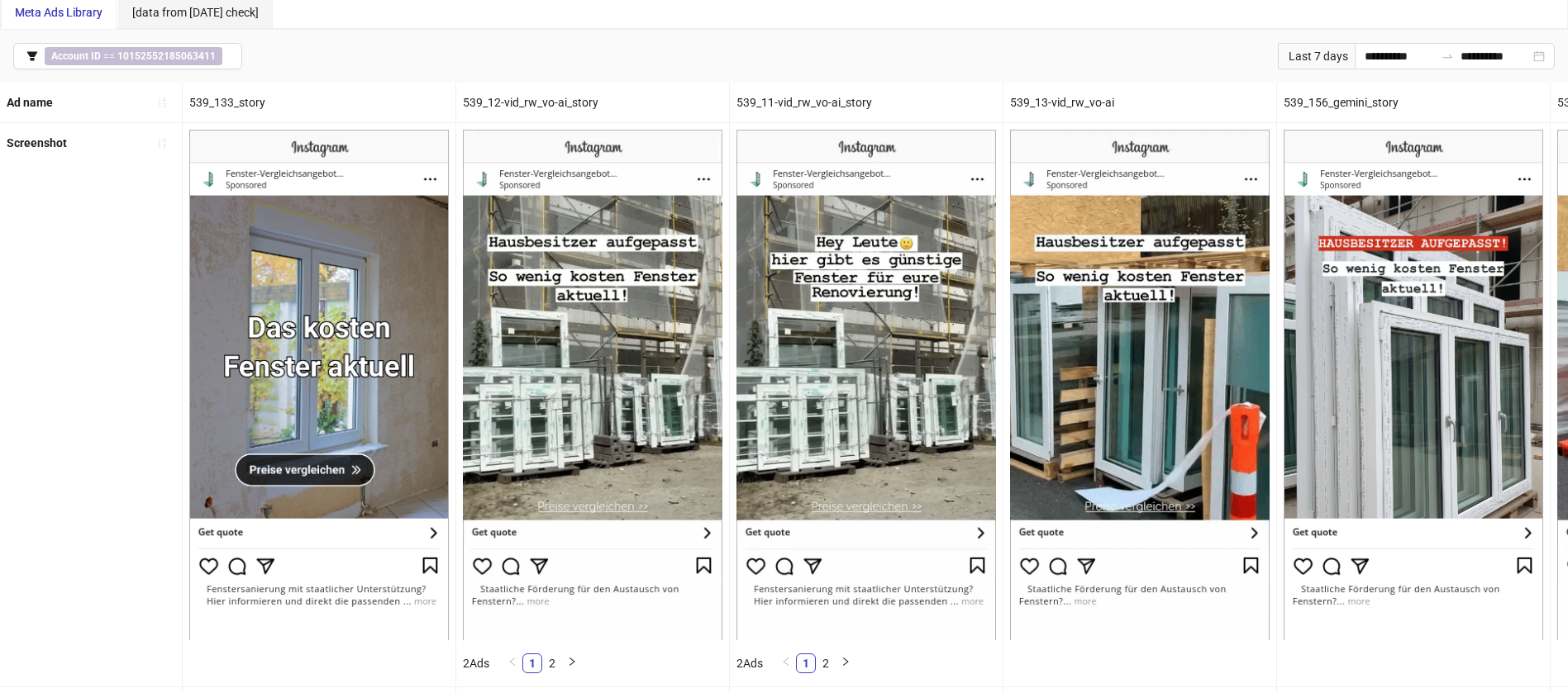
scroll to position [0, 0]
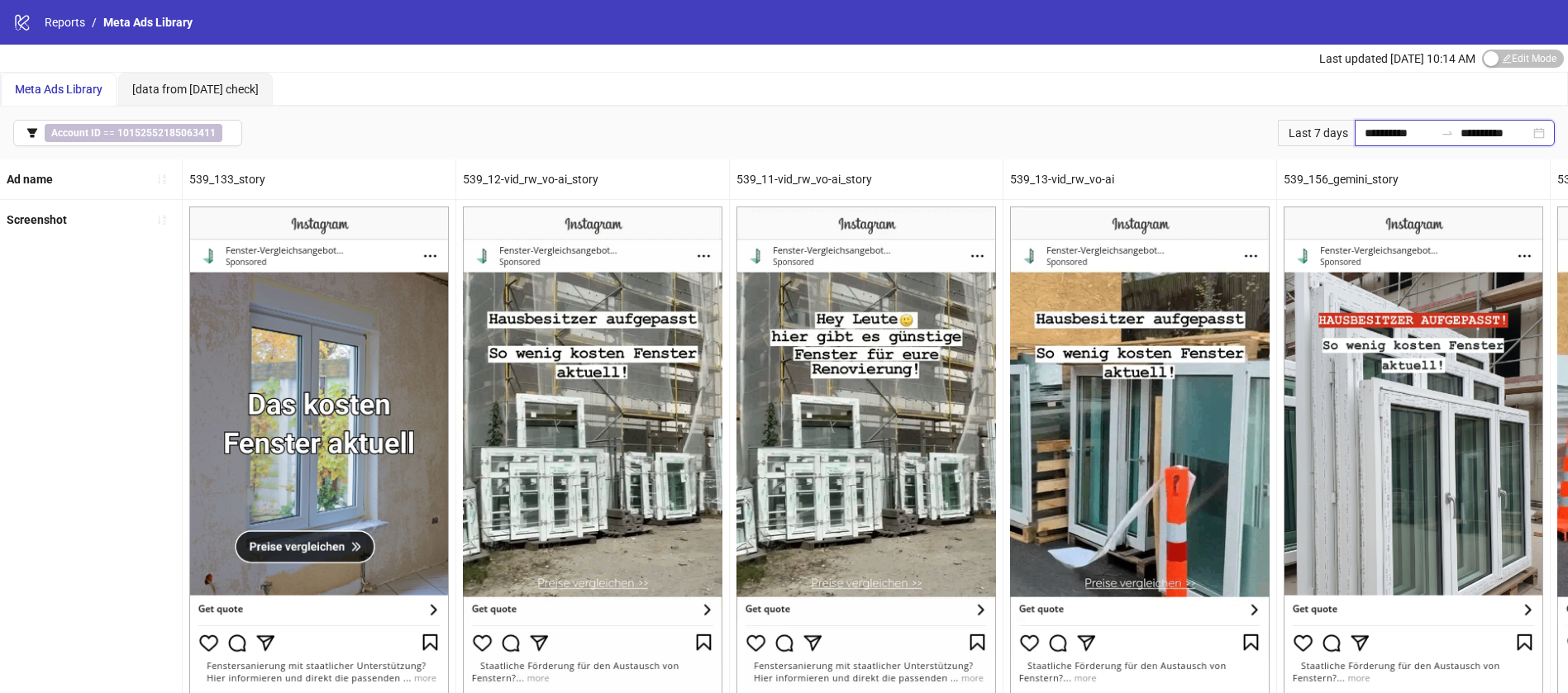
click at [1390, 130] on input "**********" at bounding box center [1399, 133] width 69 height 19
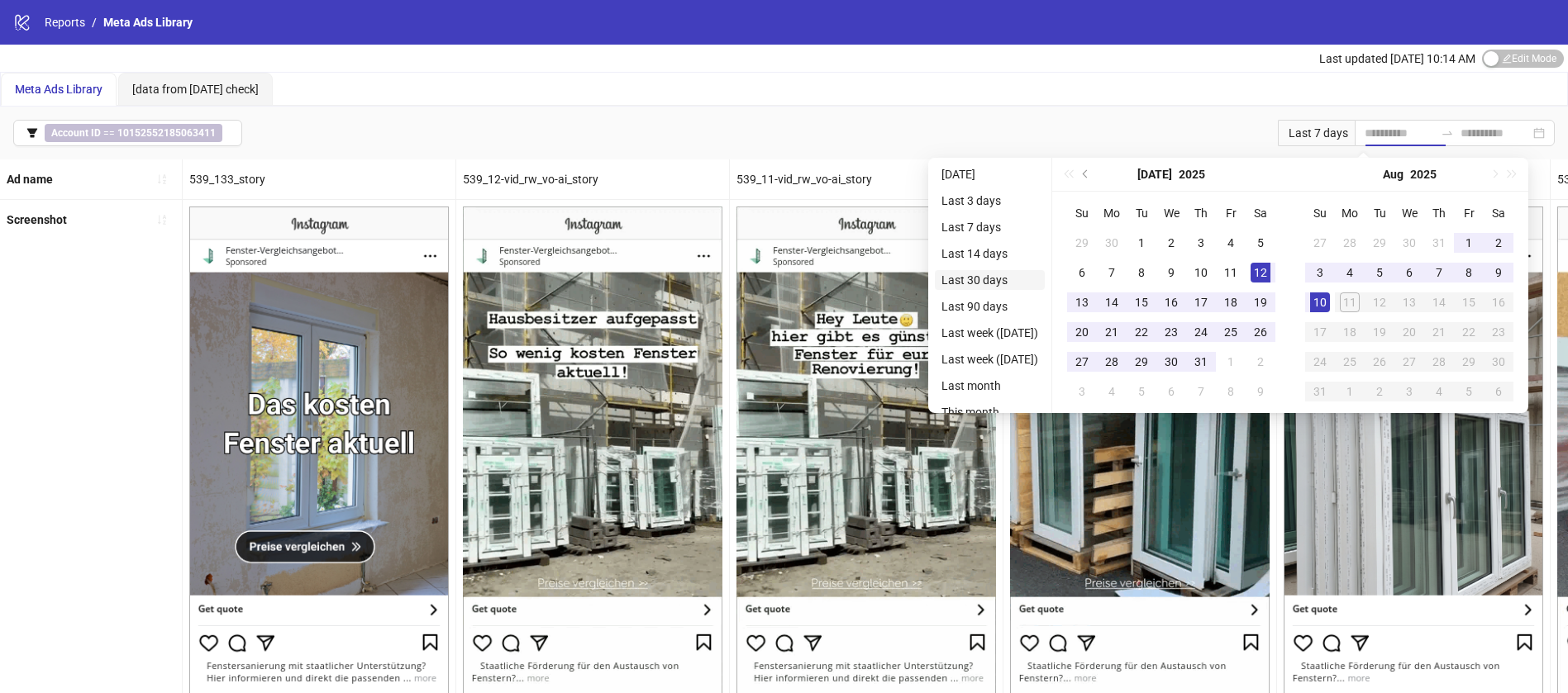
click at [995, 274] on li "Last 30 days" at bounding box center [990, 280] width 110 height 19
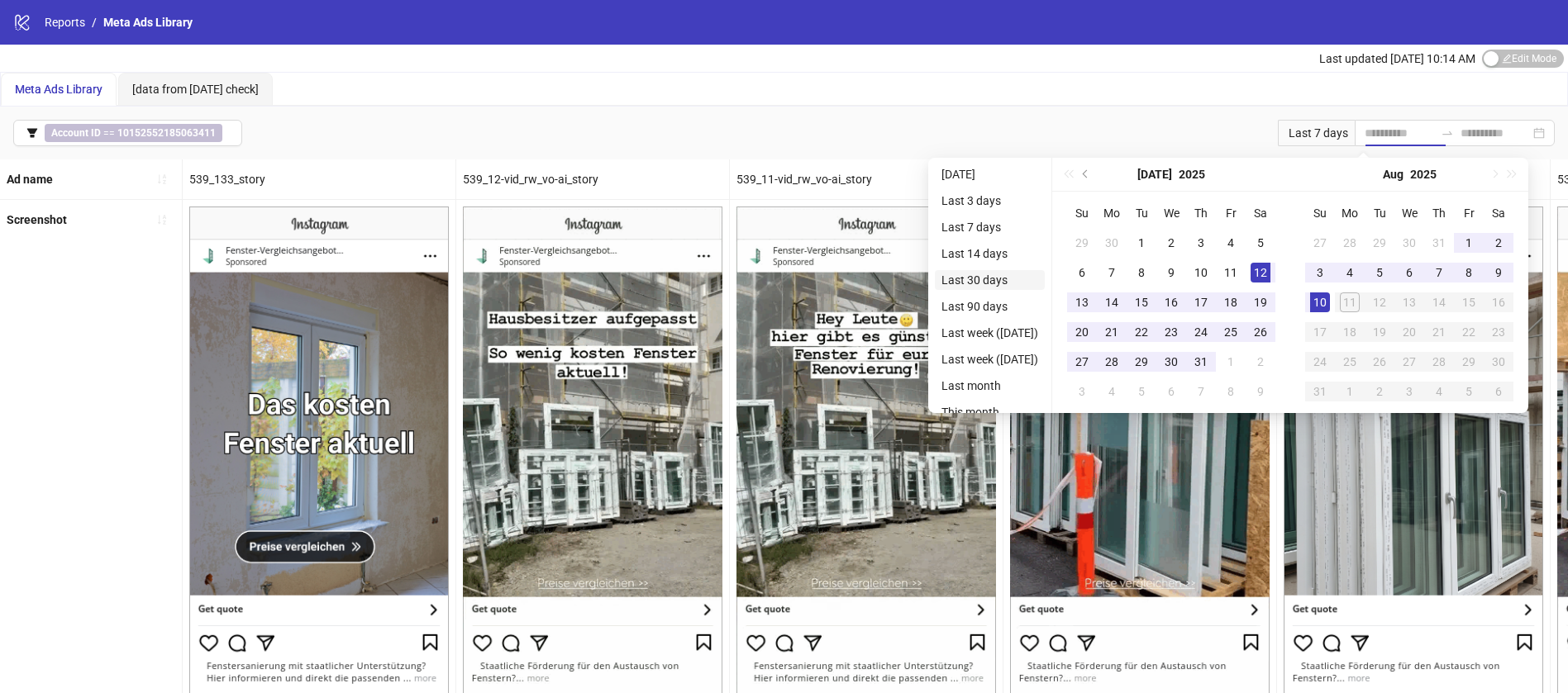
type input "**********"
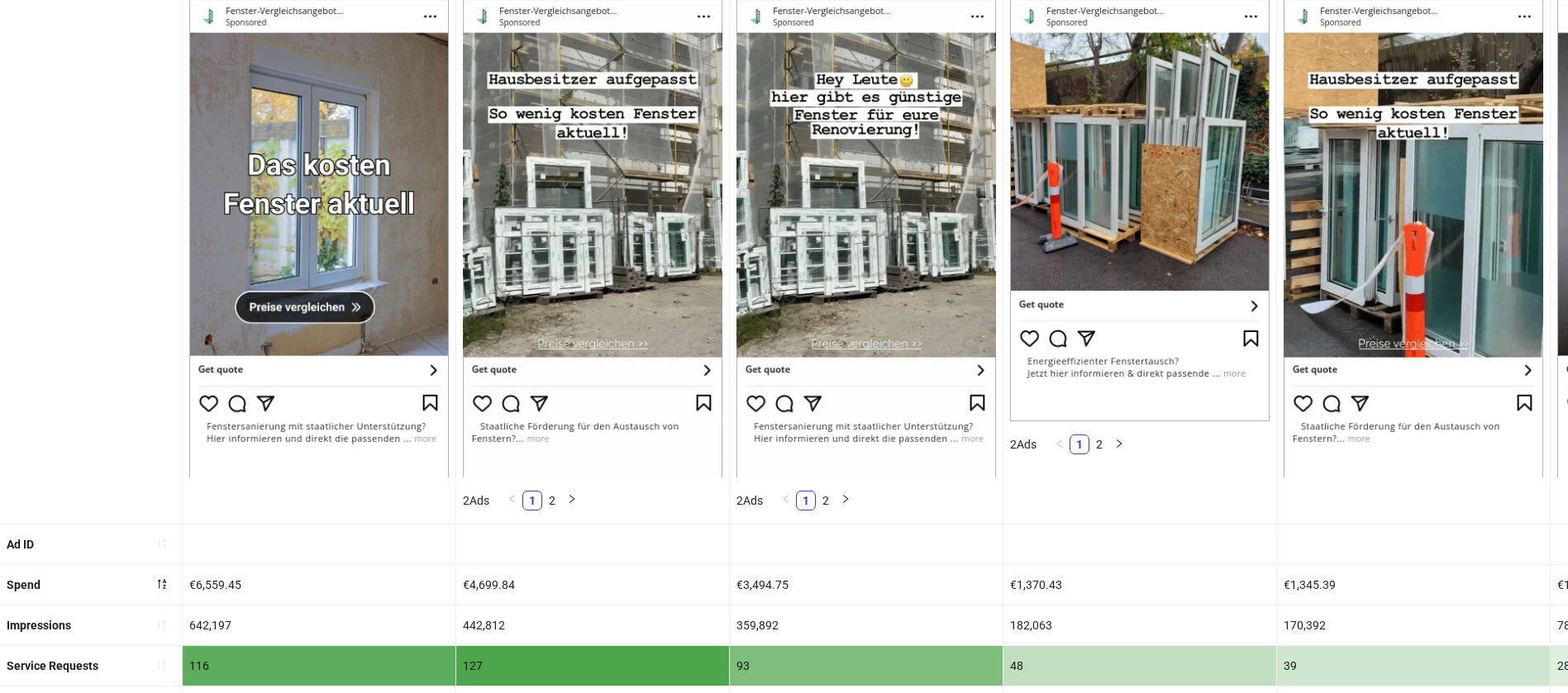
scroll to position [248, 0]
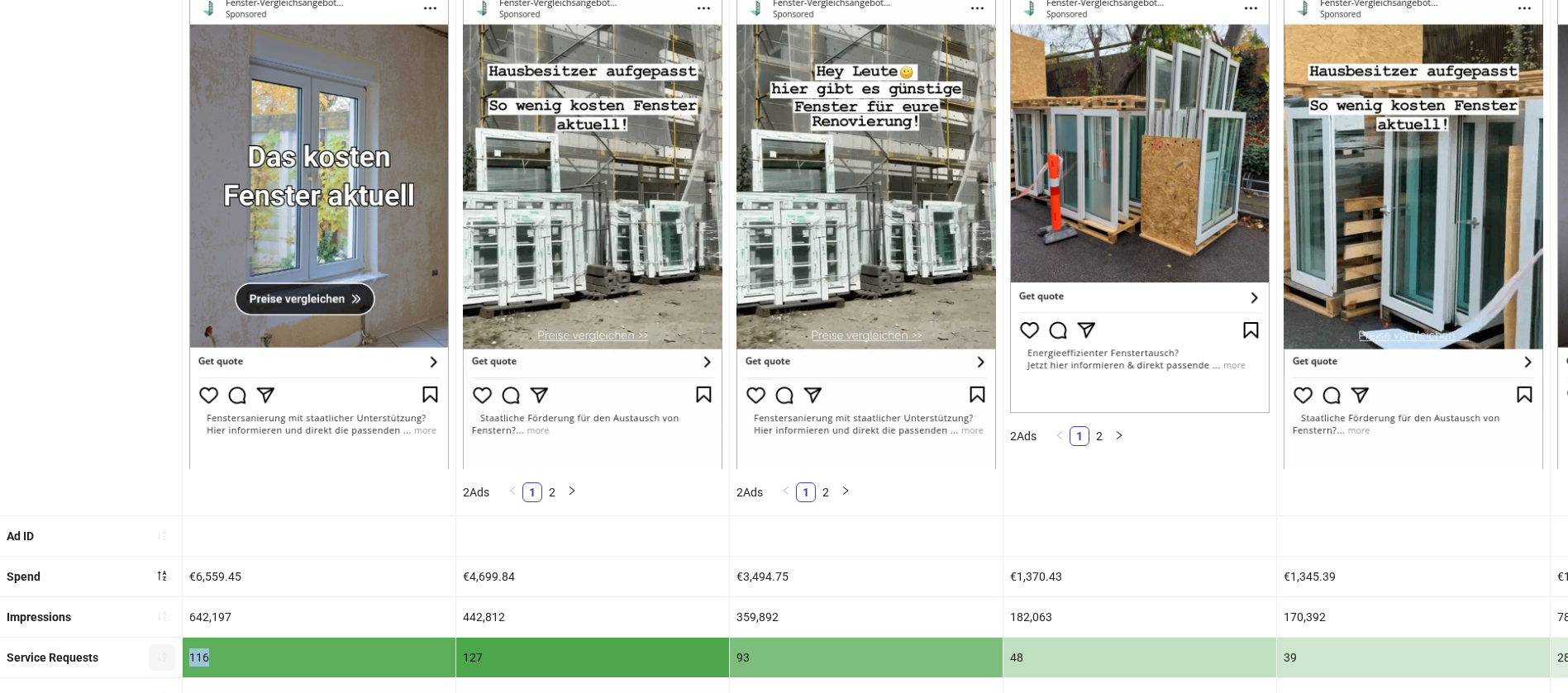
drag, startPoint x: 216, startPoint y: 643, endPoint x: 169, endPoint y: 643, distance: 47.0
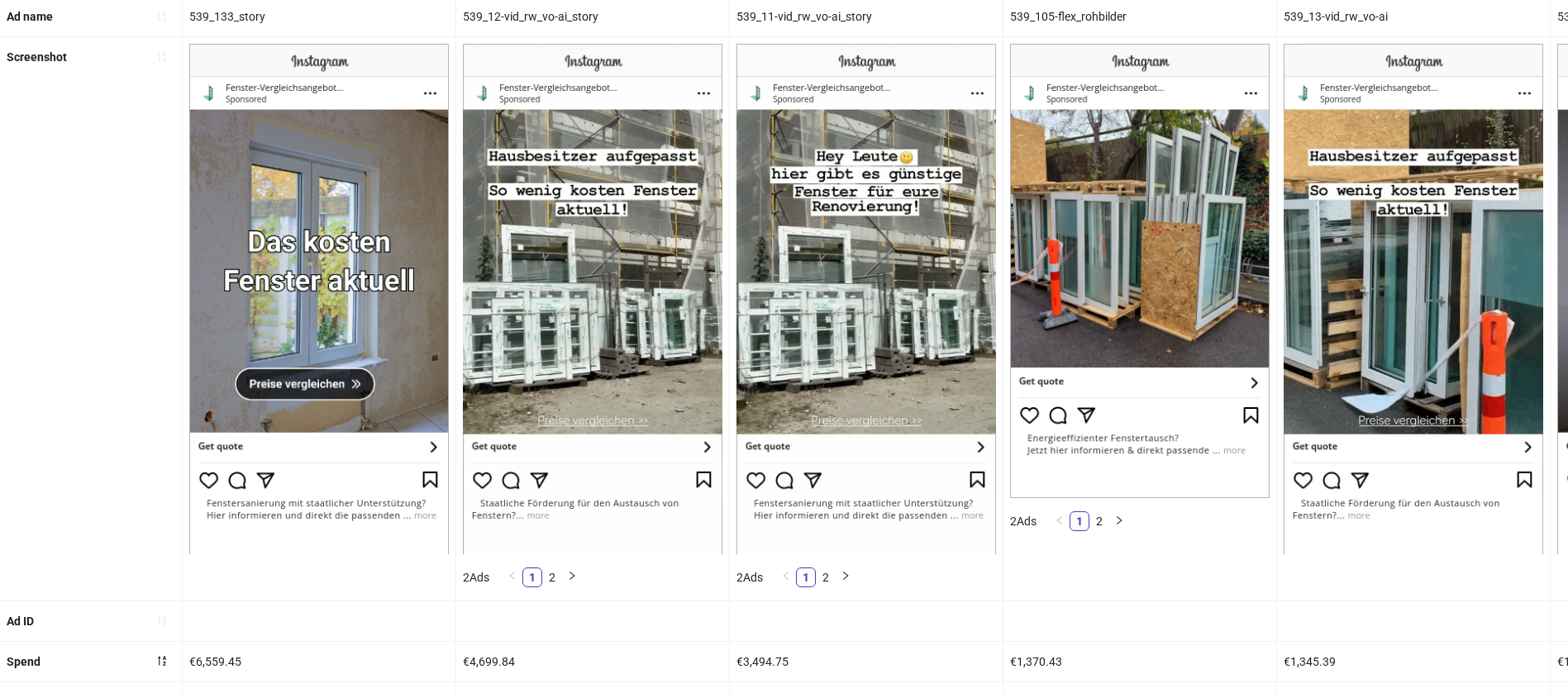
scroll to position [124, 0]
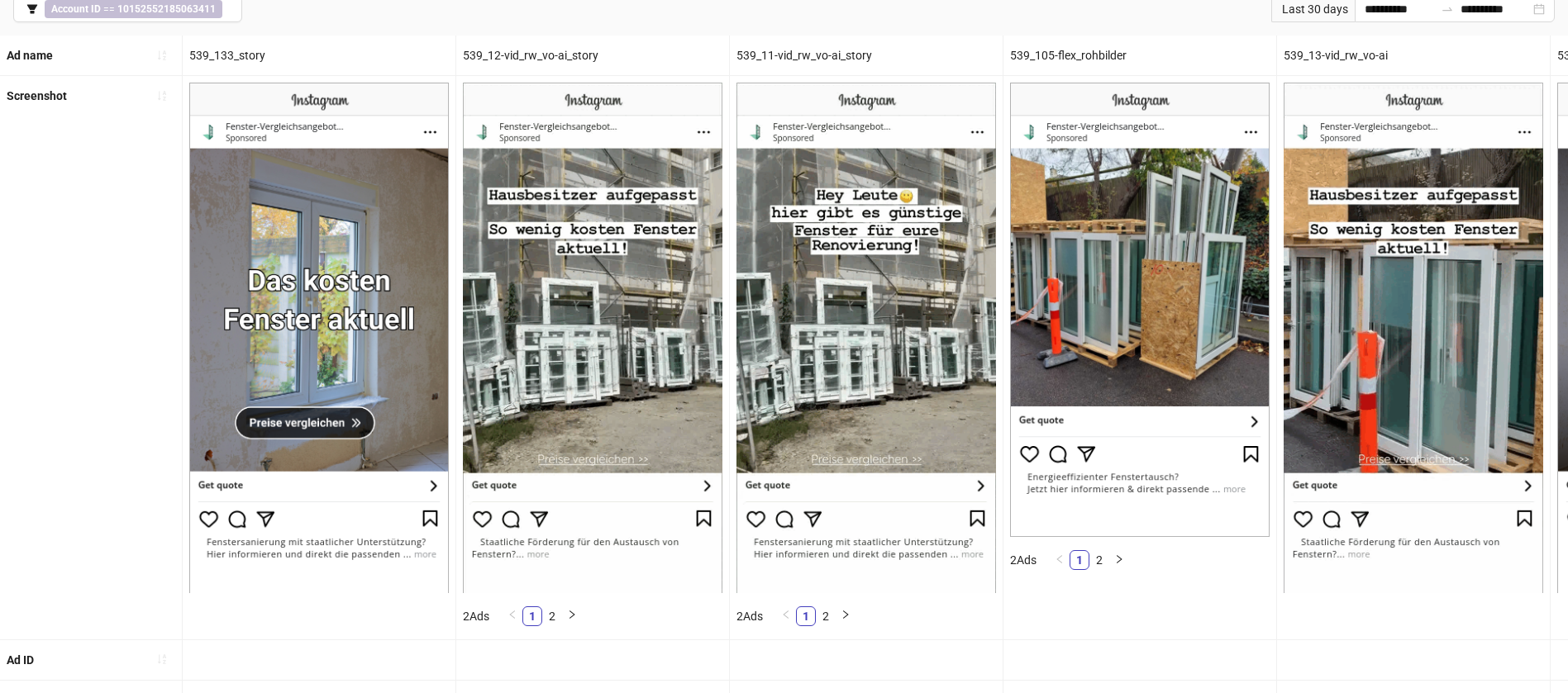
click at [314, 281] on img at bounding box center [319, 337] width 259 height 510
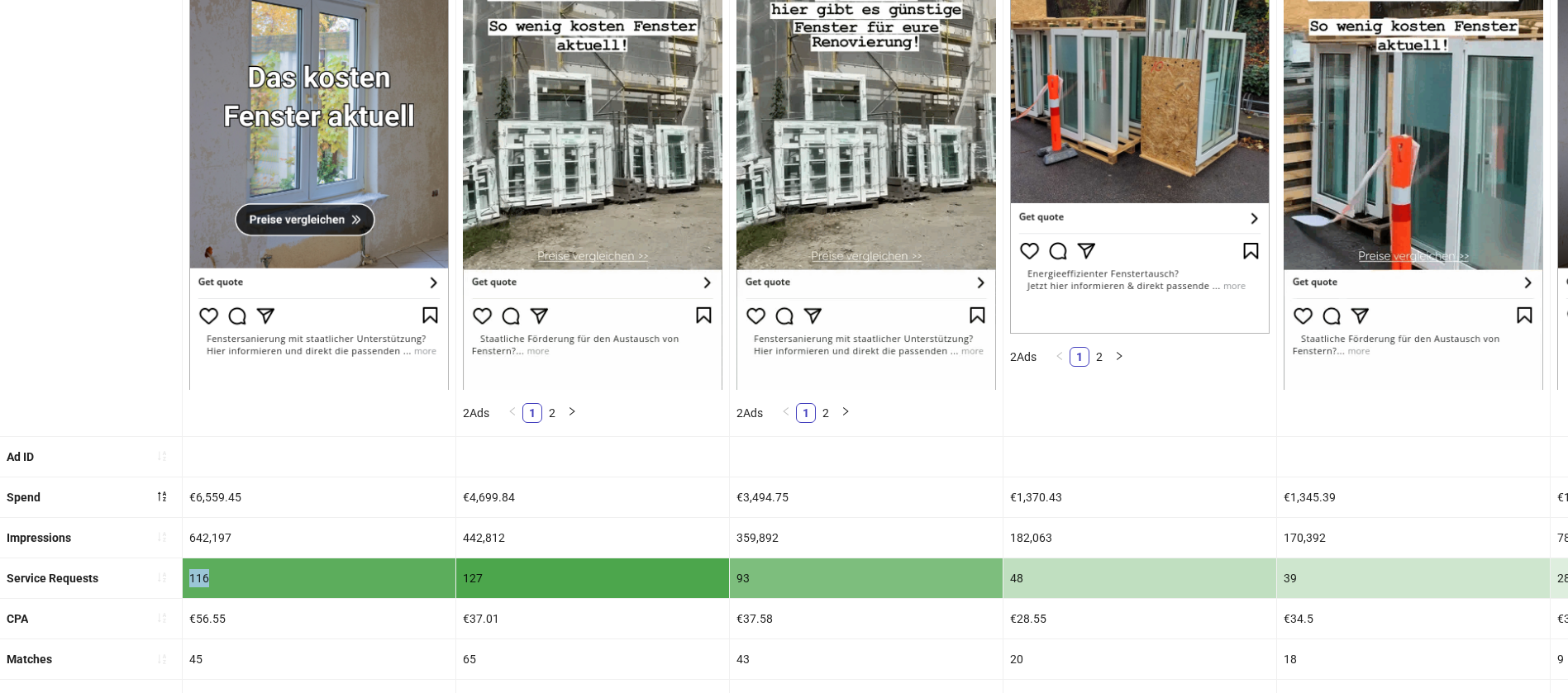
scroll to position [496, 0]
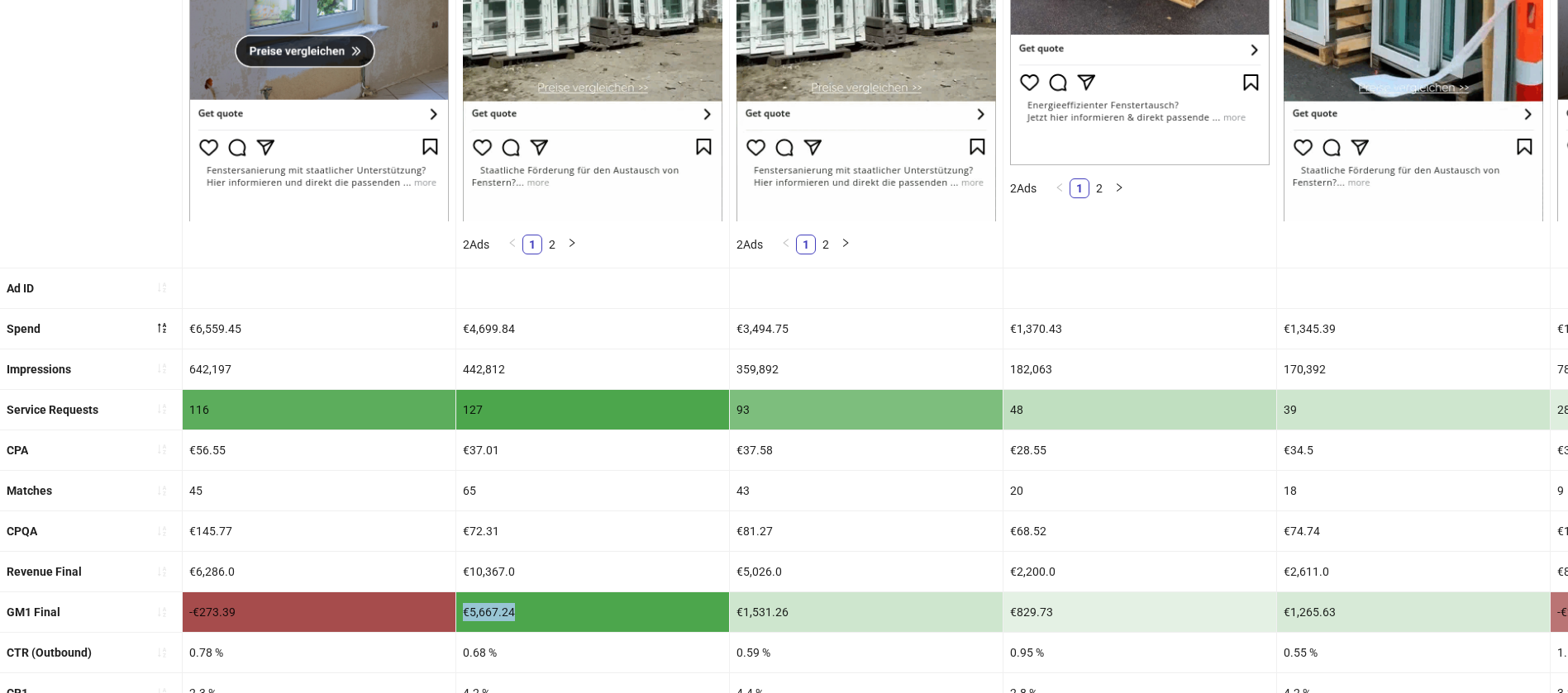
drag, startPoint x: 588, startPoint y: 593, endPoint x: 427, endPoint y: 604, distance: 161.4
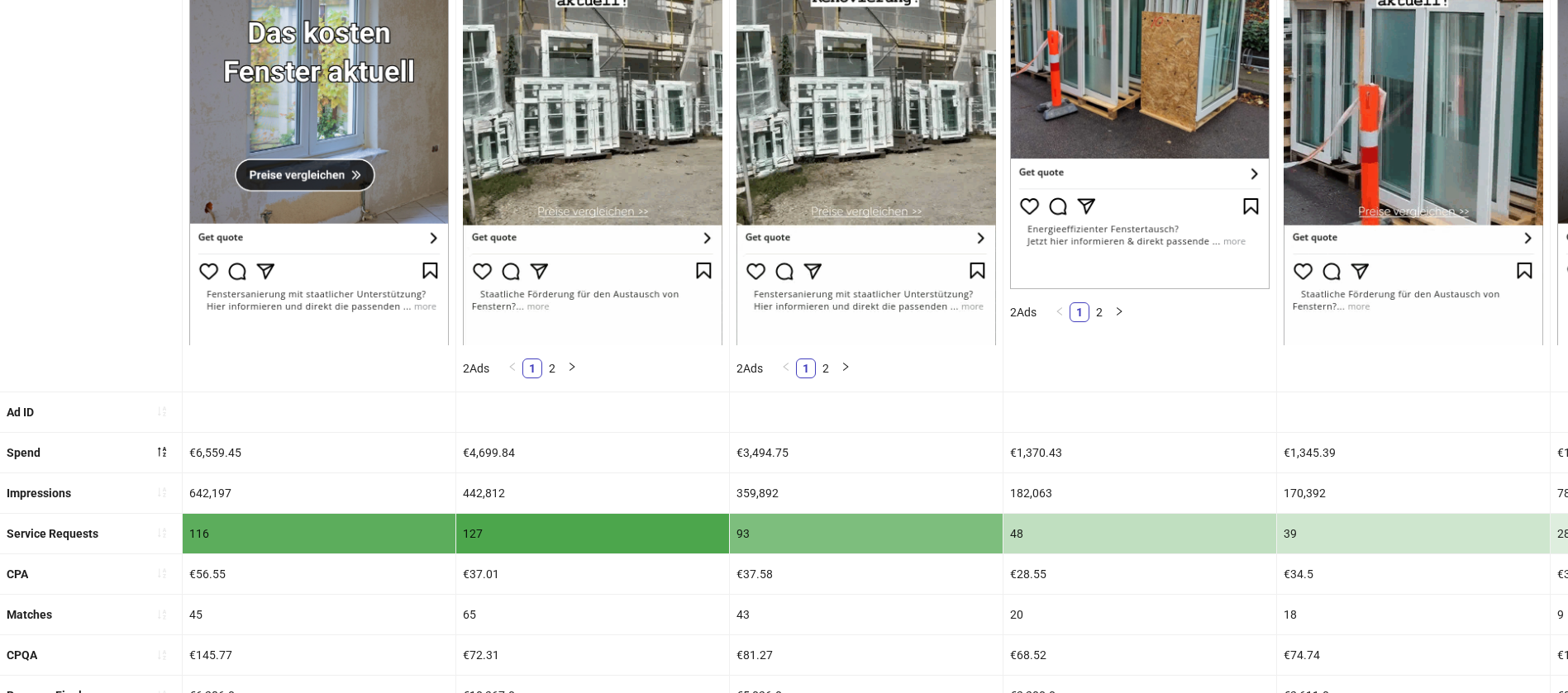
scroll to position [620, 0]
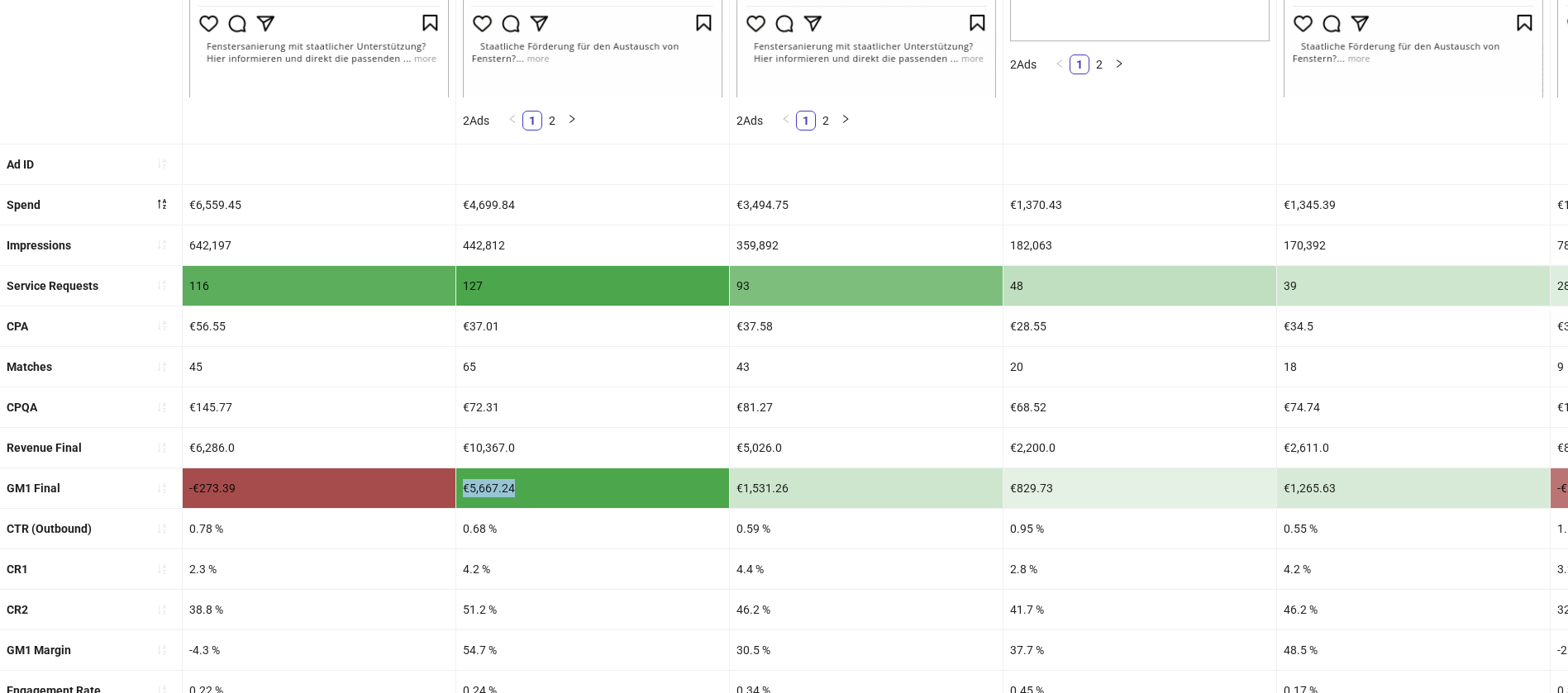
click at [286, 481] on div "-€273.39" at bounding box center [319, 488] width 273 height 40
drag, startPoint x: 305, startPoint y: 489, endPoint x: 122, endPoint y: 501, distance: 183.4
drag, startPoint x: 263, startPoint y: 511, endPoint x: 268, endPoint y: 489, distance: 22.6
click at [263, 511] on div "0.78 %" at bounding box center [319, 528] width 273 height 40
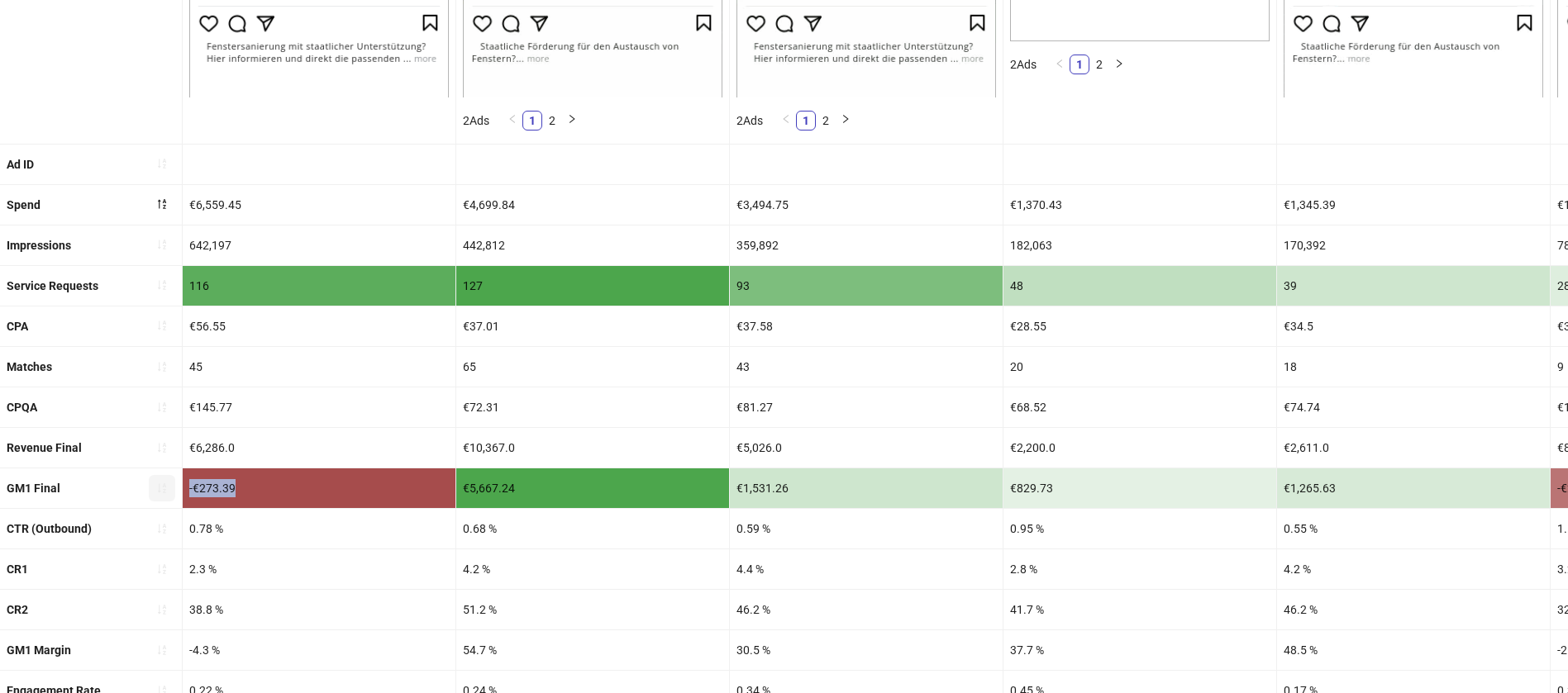
drag, startPoint x: 268, startPoint y: 489, endPoint x: 174, endPoint y: 492, distance: 94.0
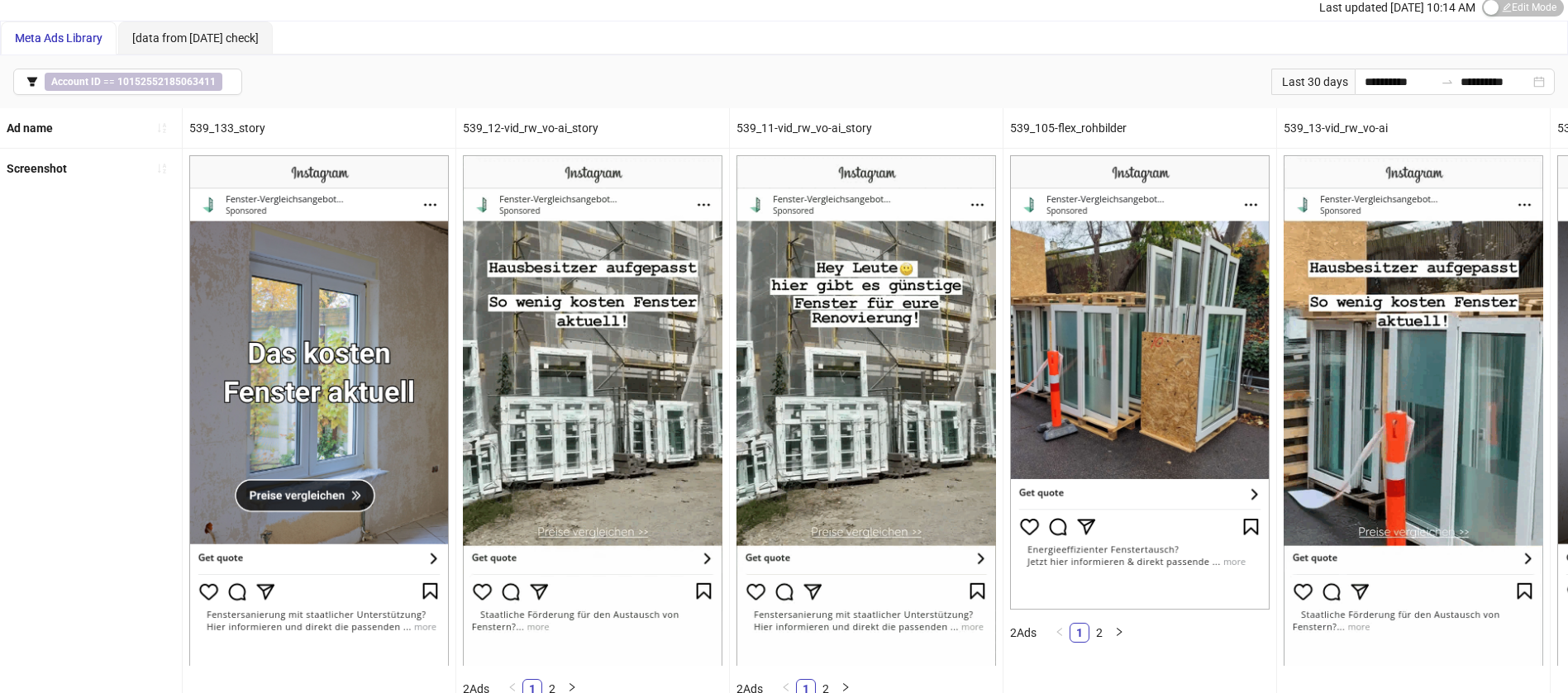
scroll to position [0, 0]
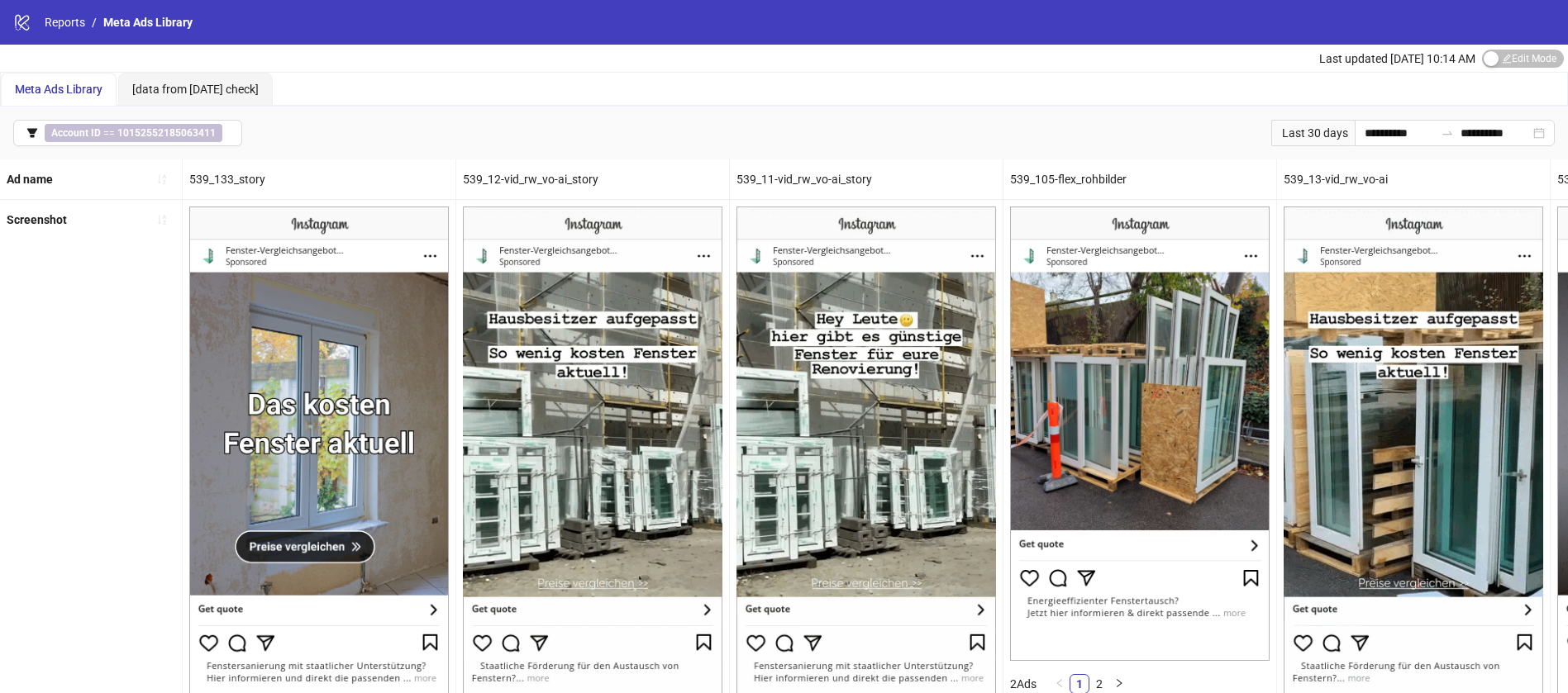
click at [68, 395] on div "Screenshot" at bounding box center [91, 481] width 182 height 563
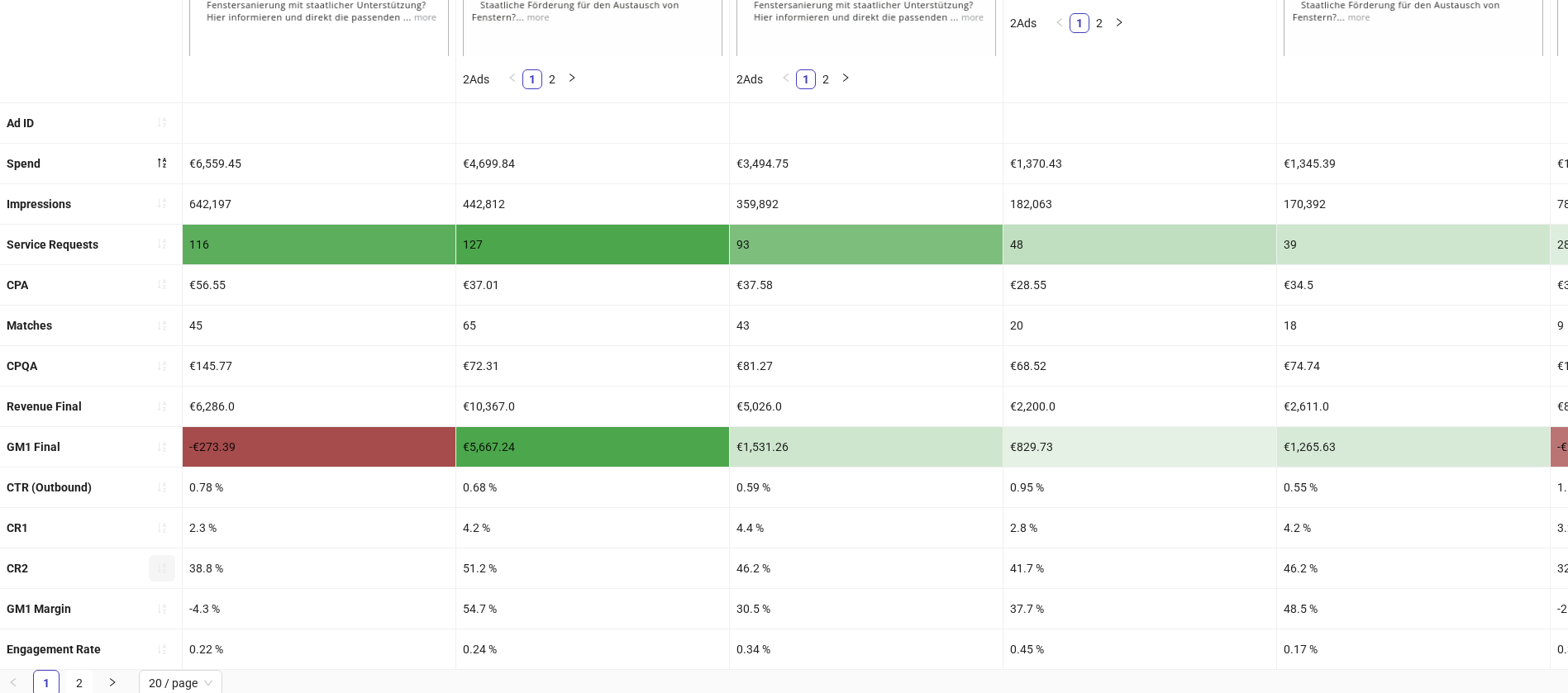
scroll to position [683, 0]
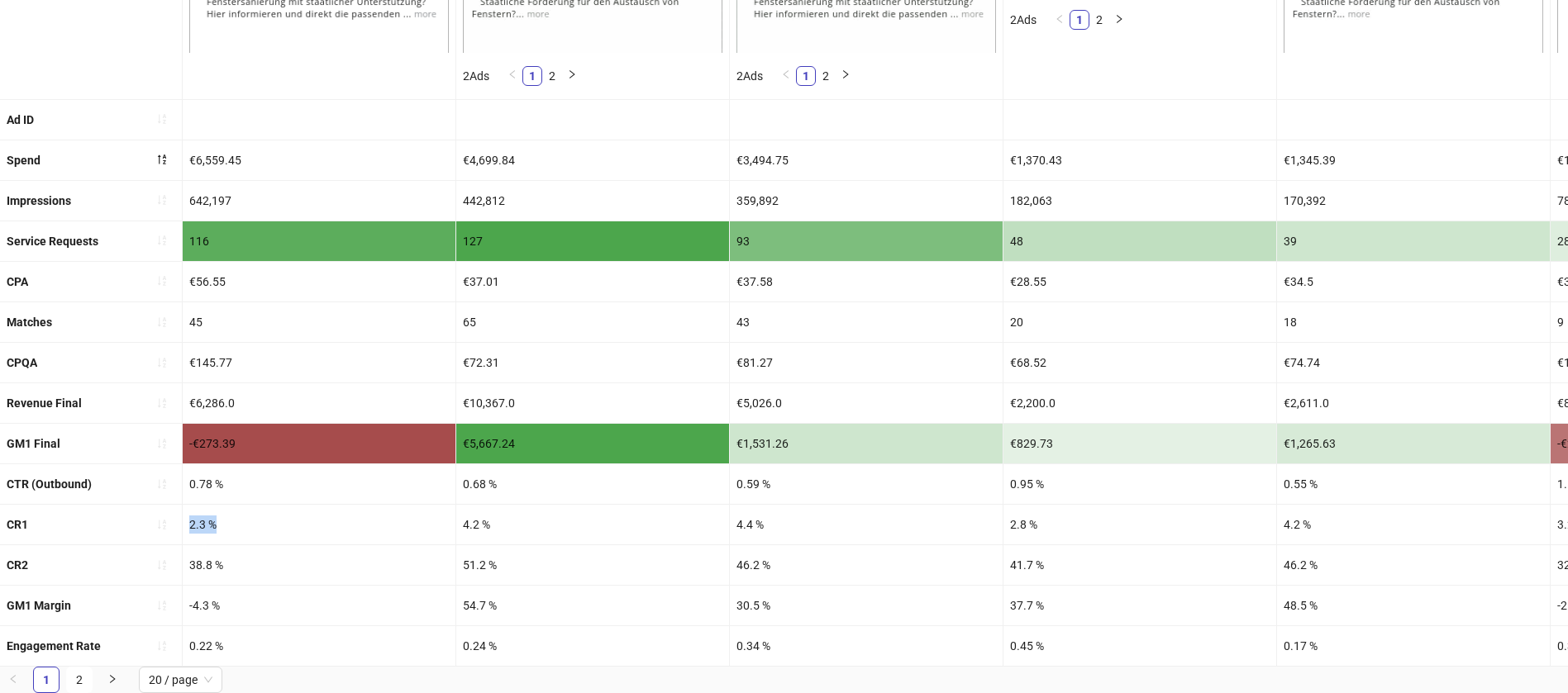
drag, startPoint x: 231, startPoint y: 512, endPoint x: 192, endPoint y: 512, distance: 39.0
click at [192, 512] on div "2.3 %" at bounding box center [319, 524] width 273 height 40
drag, startPoint x: 570, startPoint y: 511, endPoint x: 432, endPoint y: 495, distance: 138.9
drag, startPoint x: 545, startPoint y: 467, endPoint x: 438, endPoint y: 468, distance: 107.0
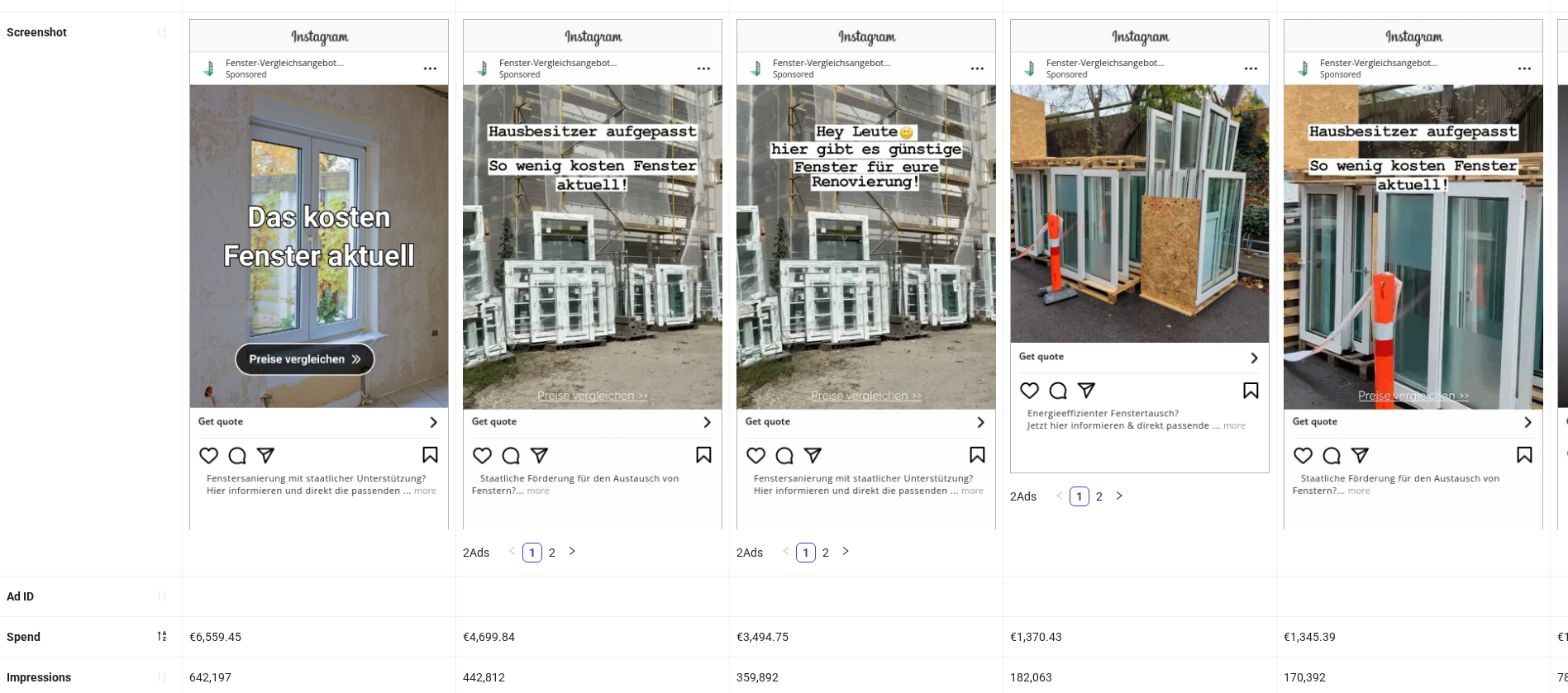
scroll to position [64, 0]
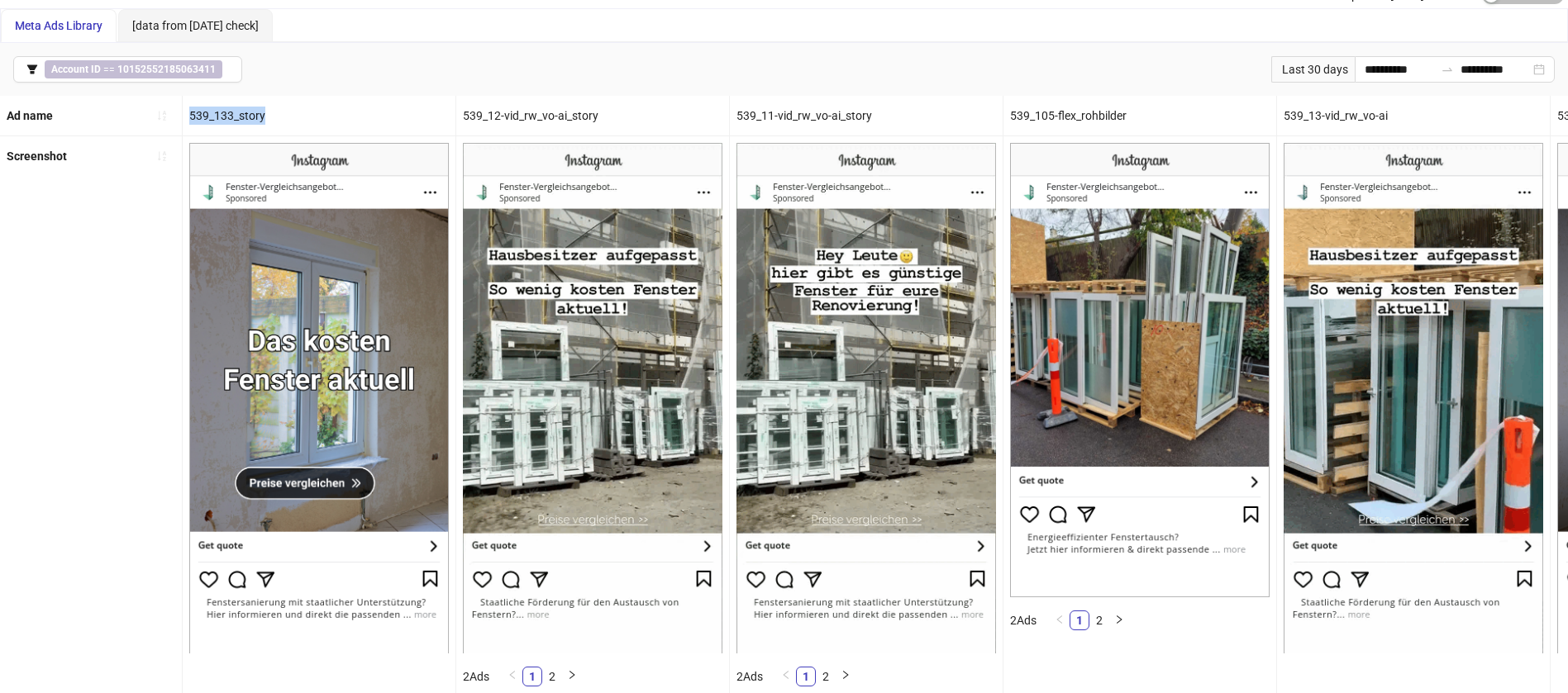
drag, startPoint x: 298, startPoint y: 117, endPoint x: 177, endPoint y: 115, distance: 121.0
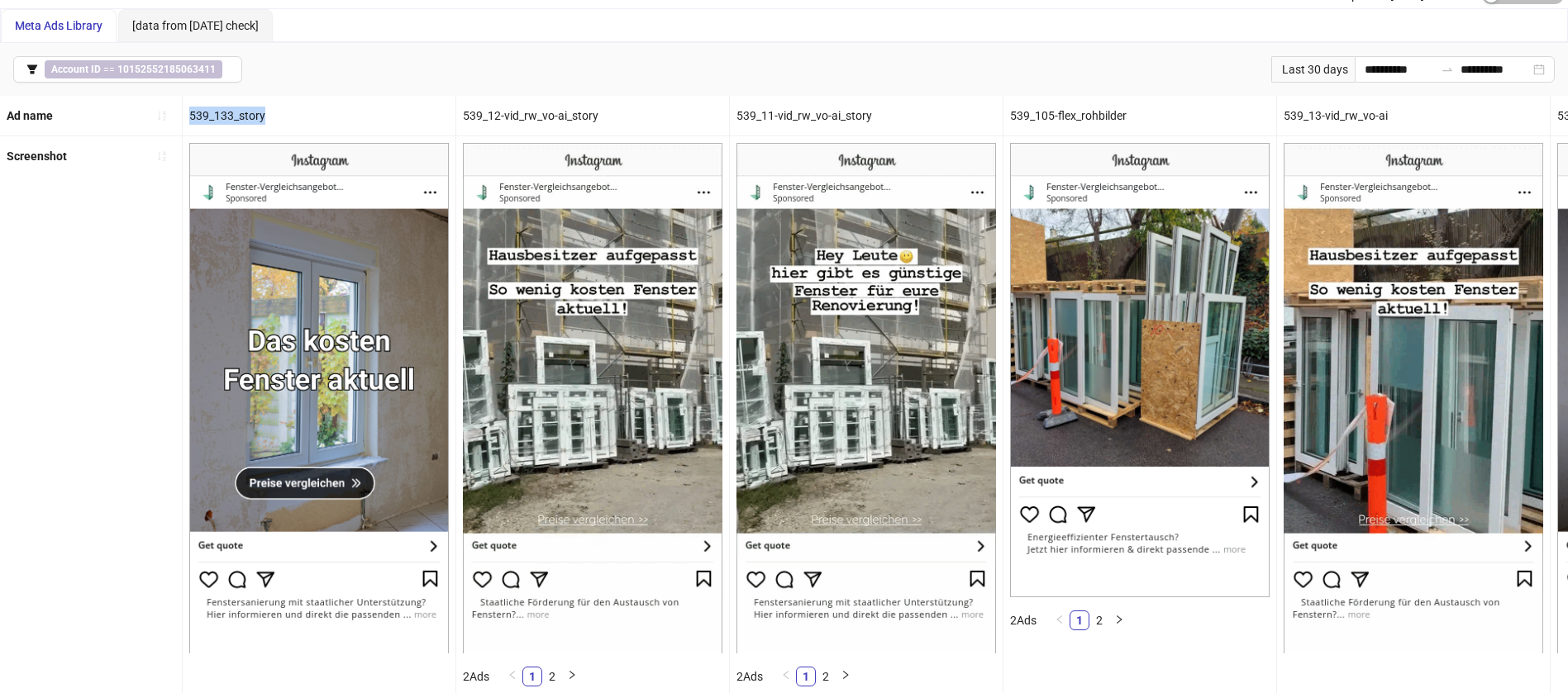
copy div "539_133_story"
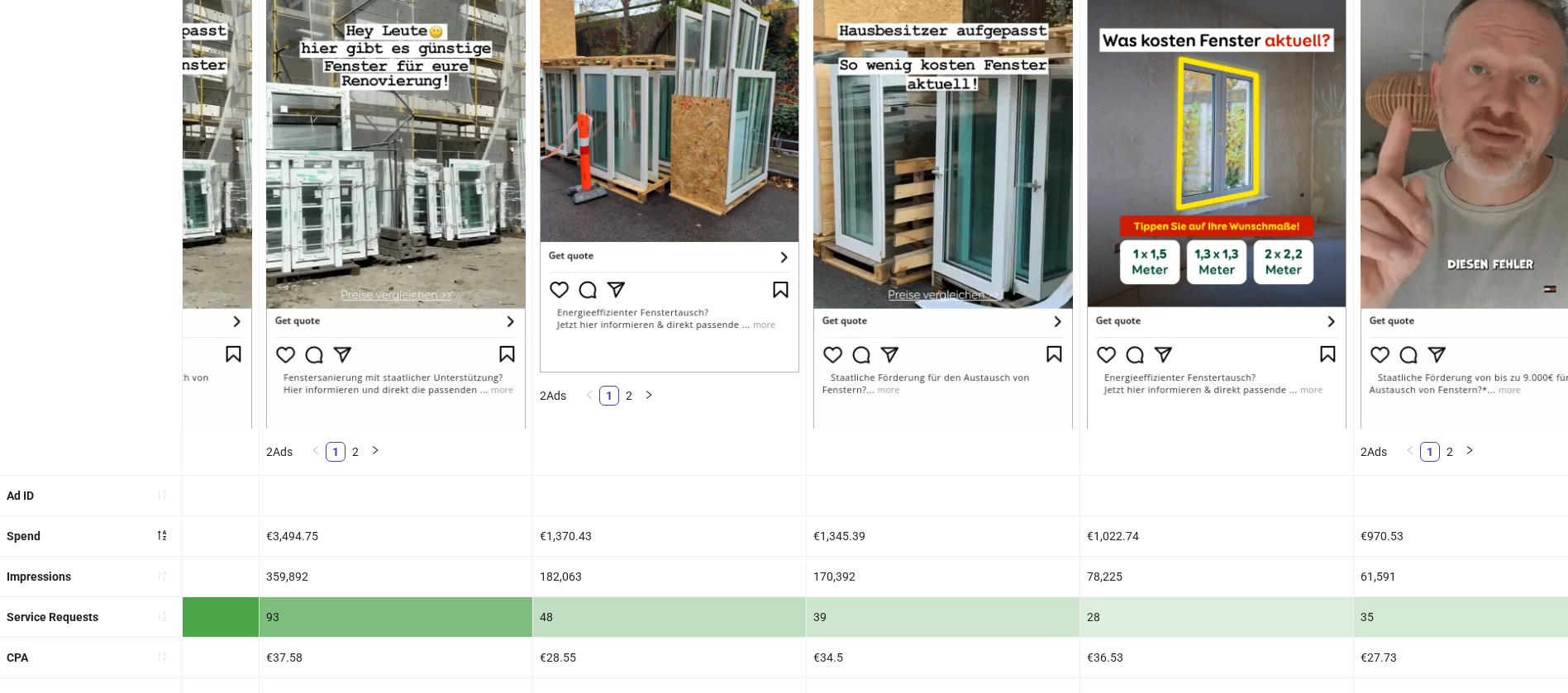
scroll to position [0, 0]
